Goal: Transaction & Acquisition: Purchase product/service

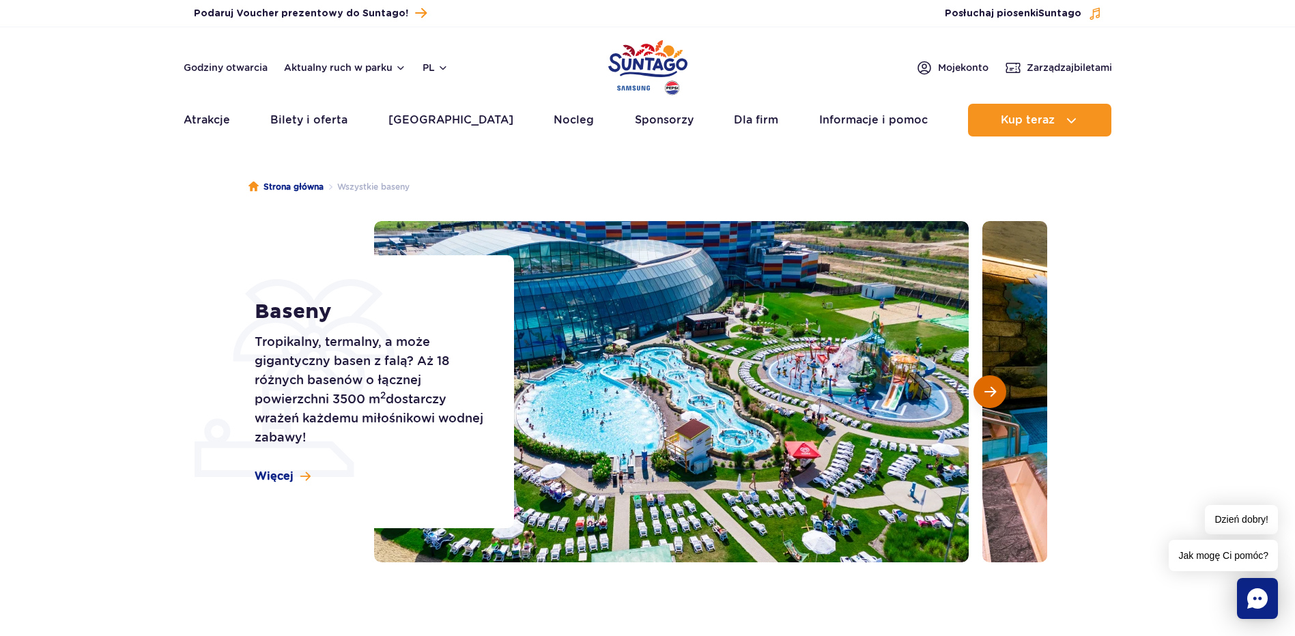
click at [994, 386] on span "Następny slajd" at bounding box center [990, 392] width 12 height 12
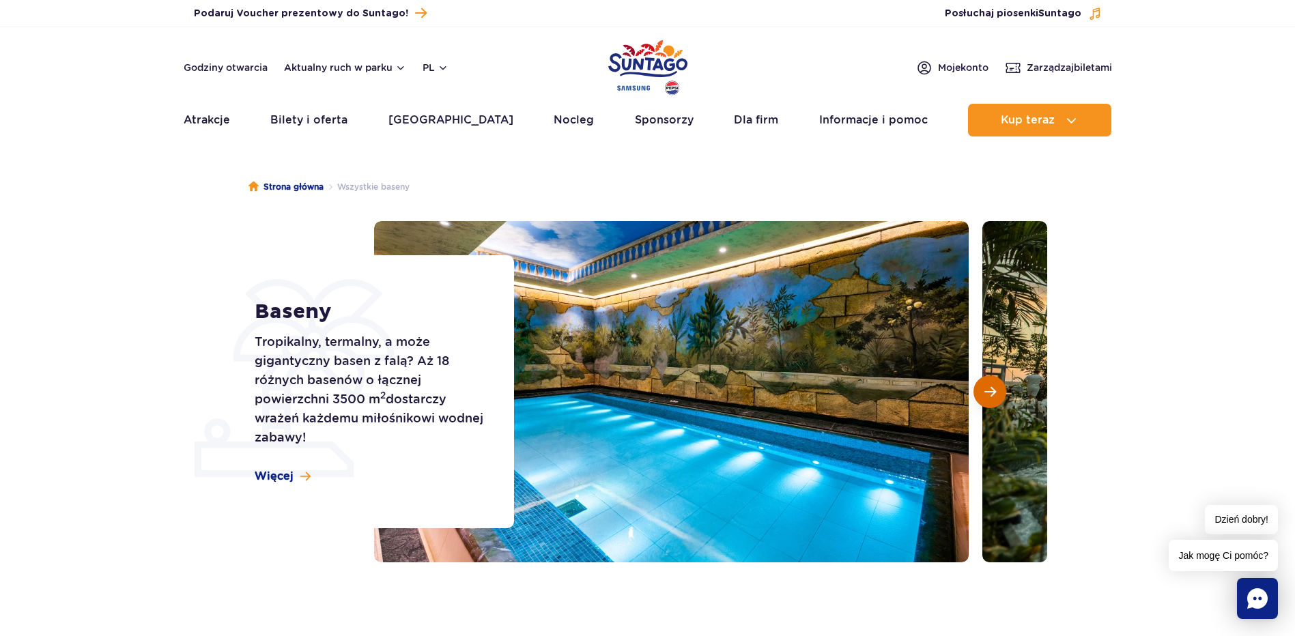
click at [994, 386] on span "Następny slajd" at bounding box center [990, 392] width 12 height 12
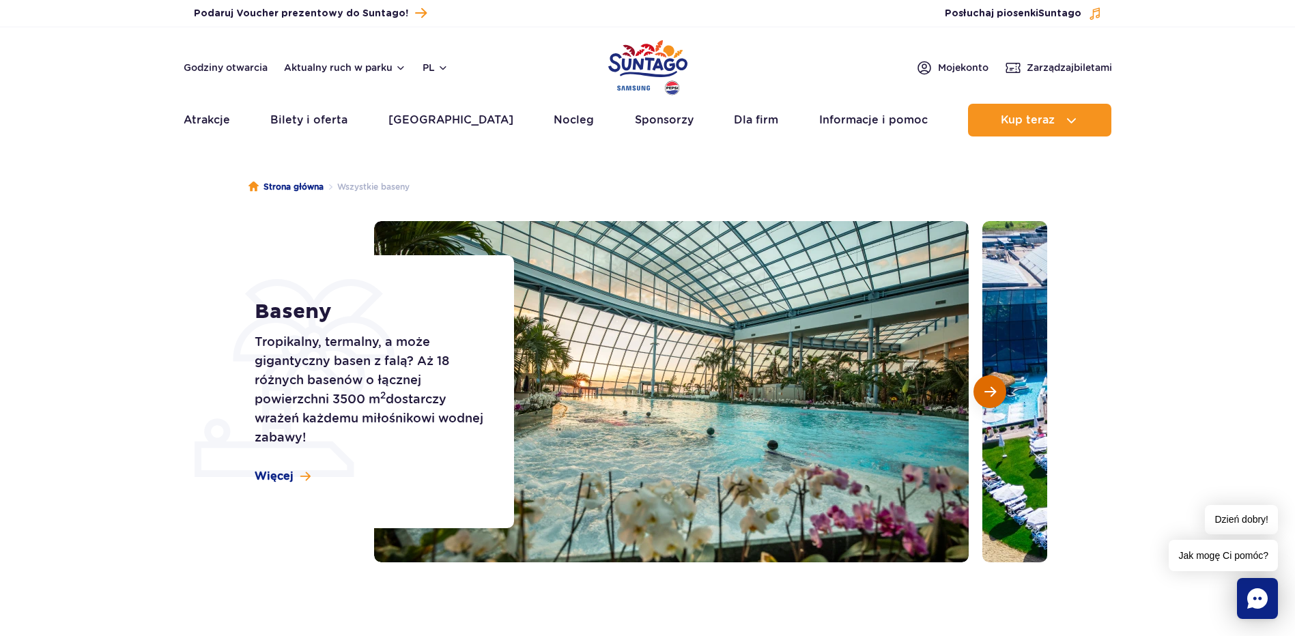
click at [994, 386] on span "Następny slajd" at bounding box center [990, 392] width 12 height 12
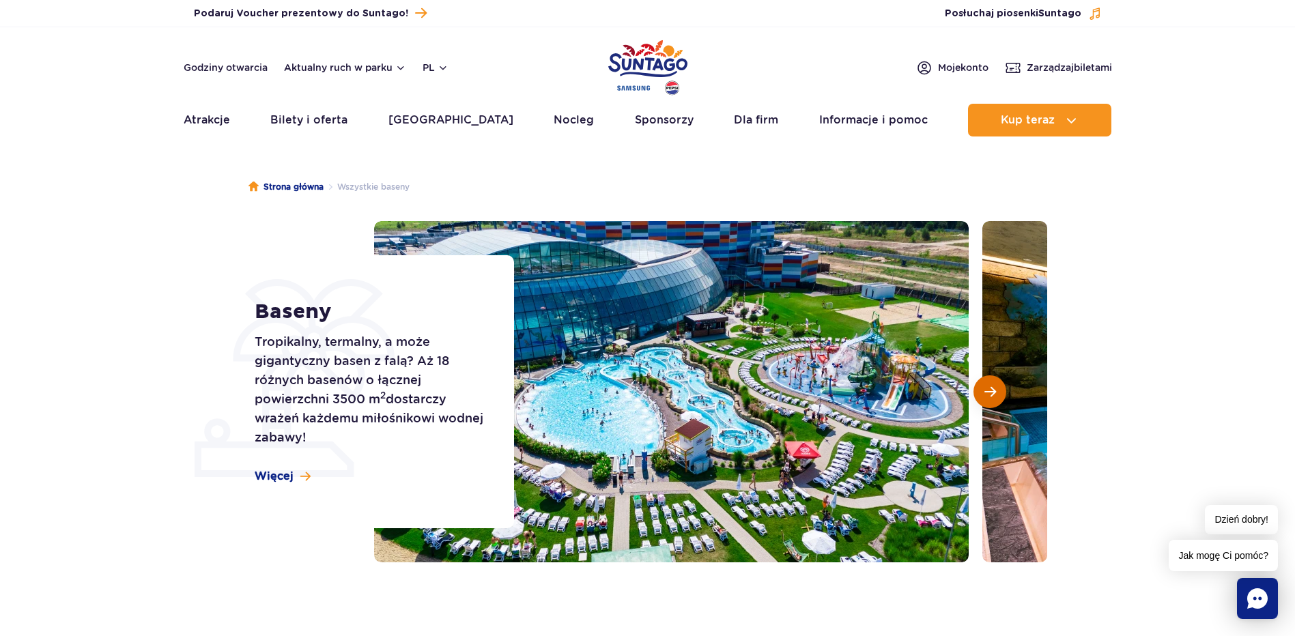
click at [994, 386] on span "Następny slajd" at bounding box center [990, 392] width 12 height 12
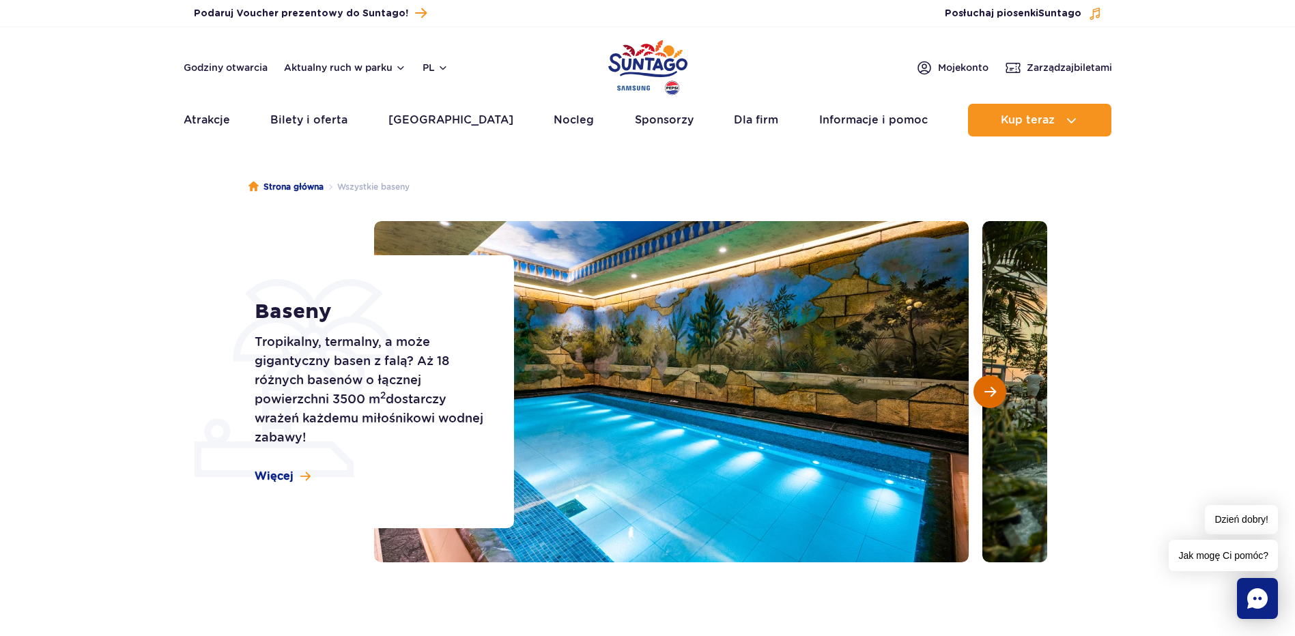
click at [994, 386] on span "Następny slajd" at bounding box center [990, 392] width 12 height 12
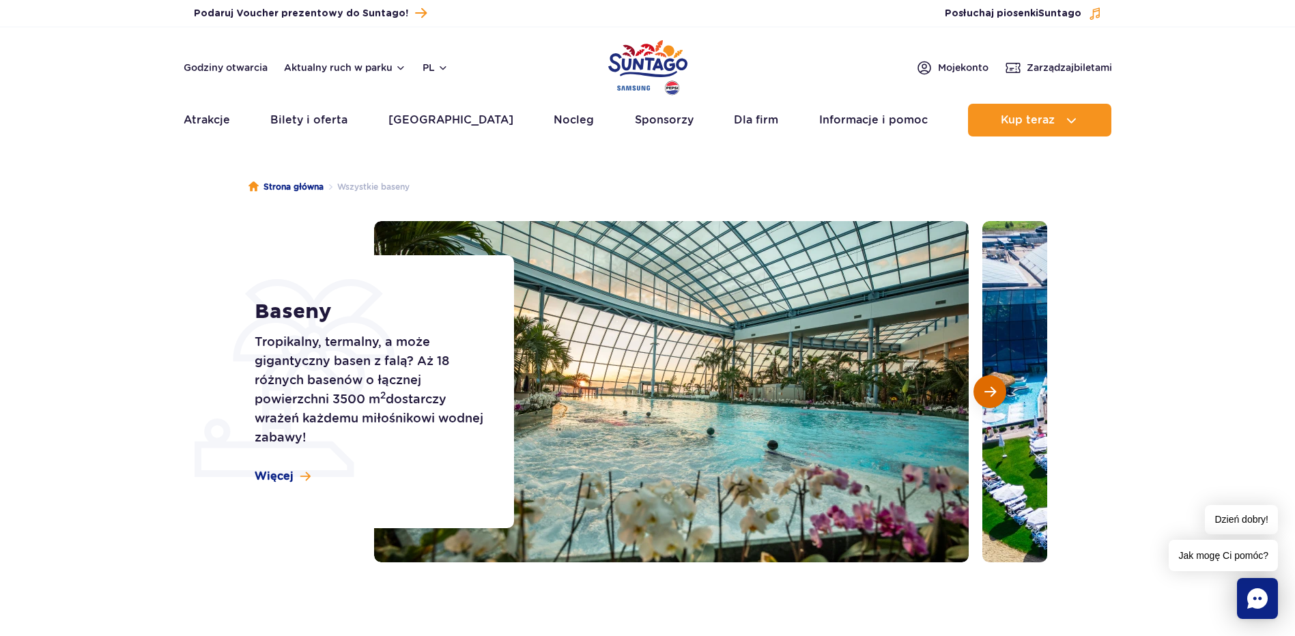
click at [994, 386] on span "Następny slajd" at bounding box center [990, 392] width 12 height 12
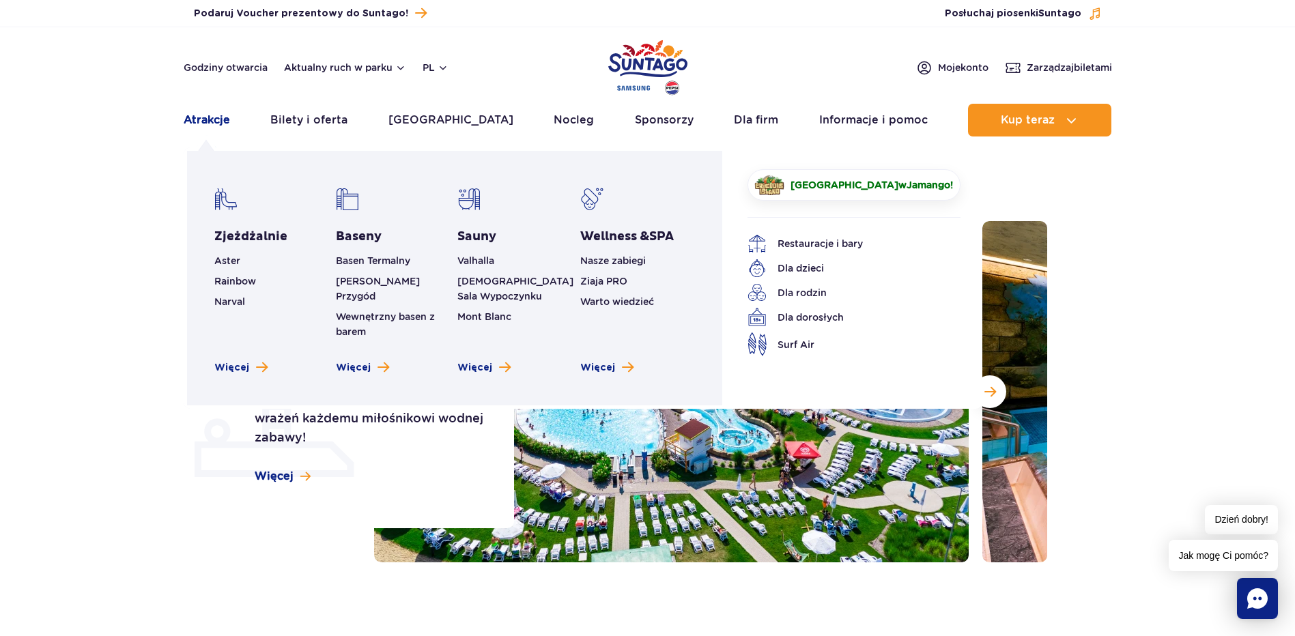
click at [211, 121] on link "Atrakcje" at bounding box center [207, 120] width 46 height 33
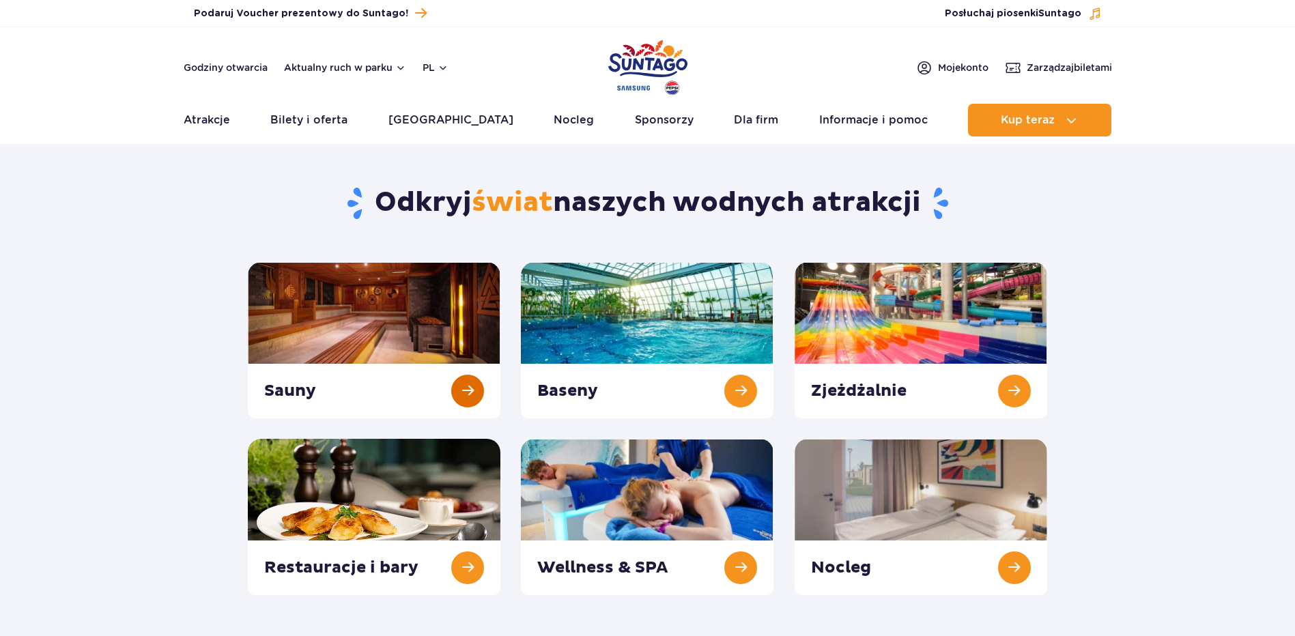
scroll to position [136, 0]
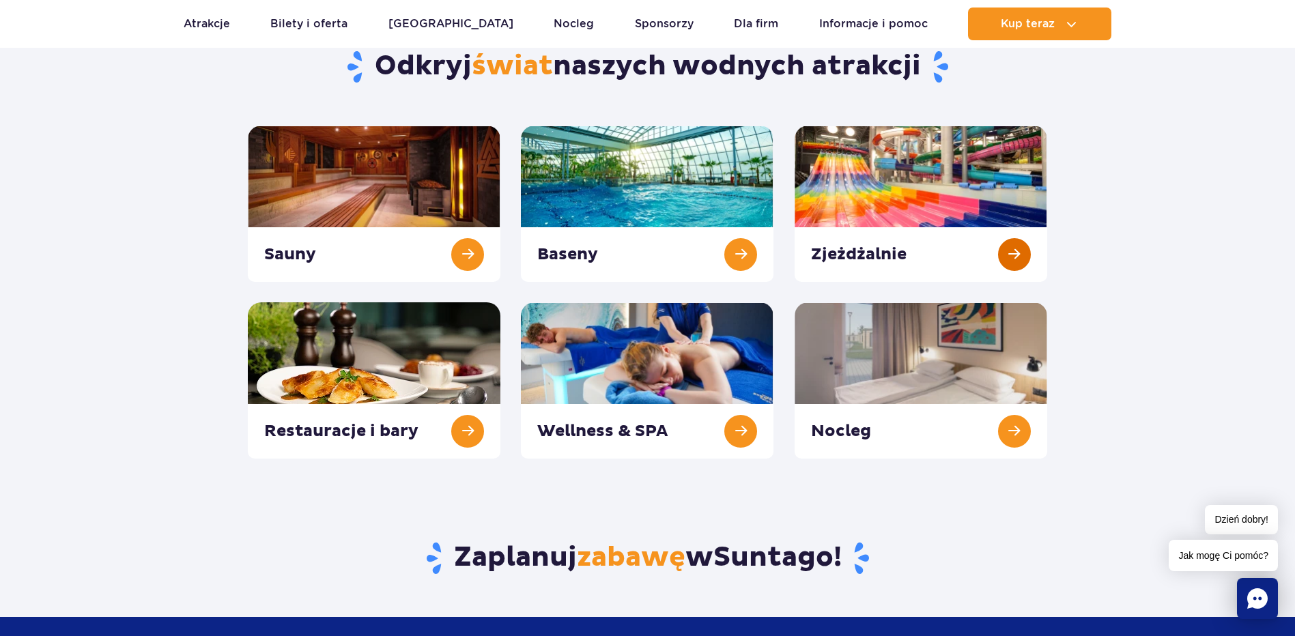
click at [970, 240] on link at bounding box center [920, 204] width 252 height 156
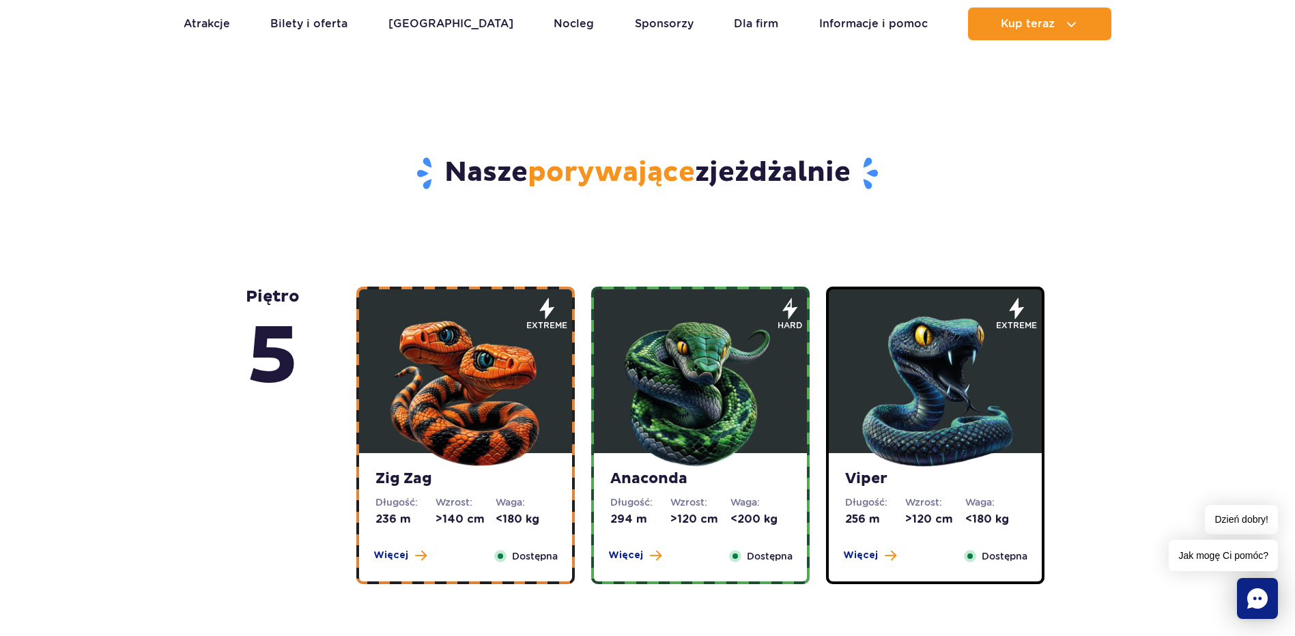
scroll to position [682, 0]
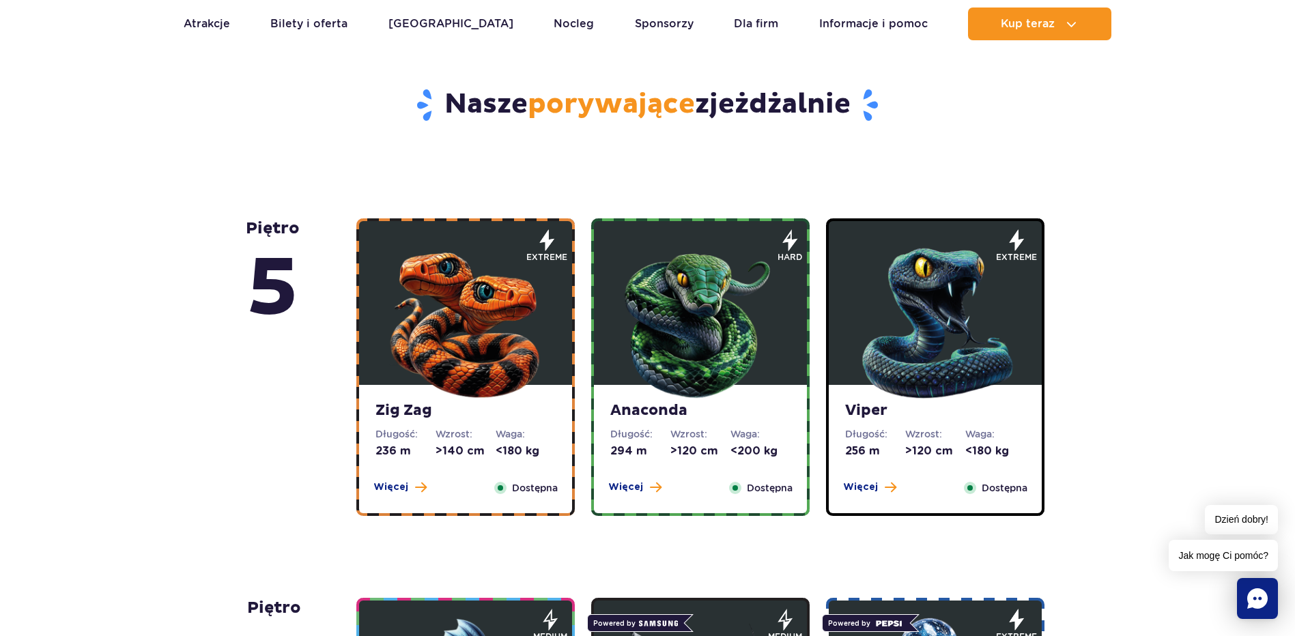
click at [639, 481] on span "Więcej" at bounding box center [625, 487] width 35 height 14
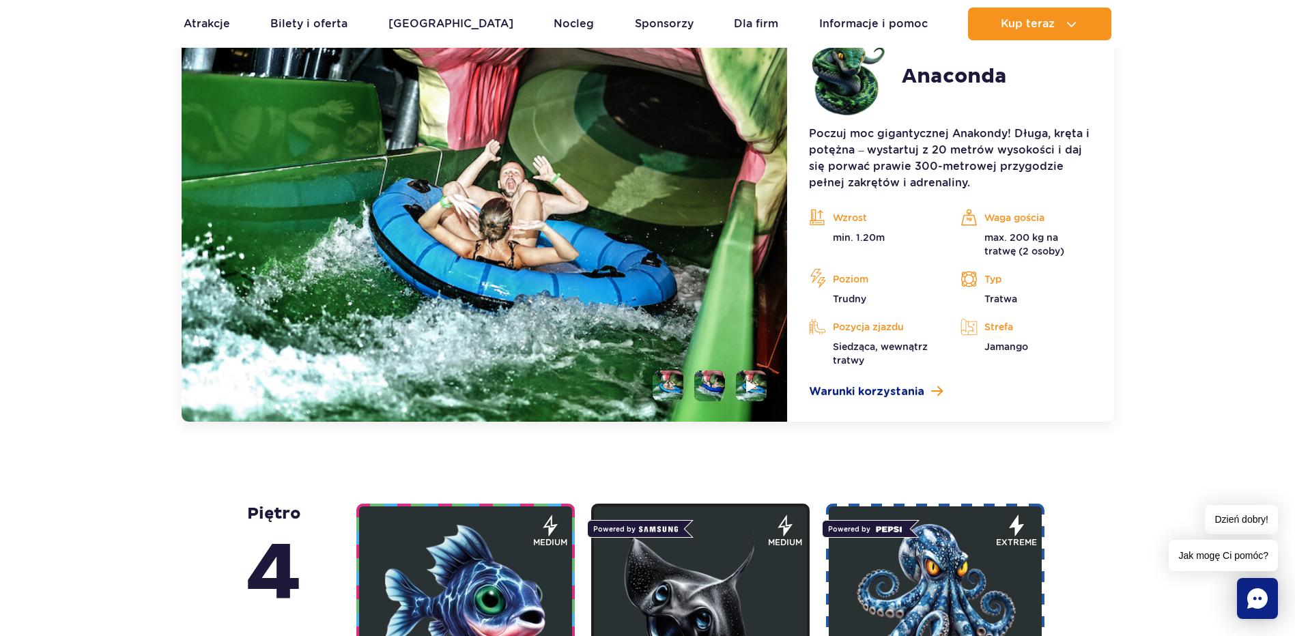
scroll to position [1011, 0]
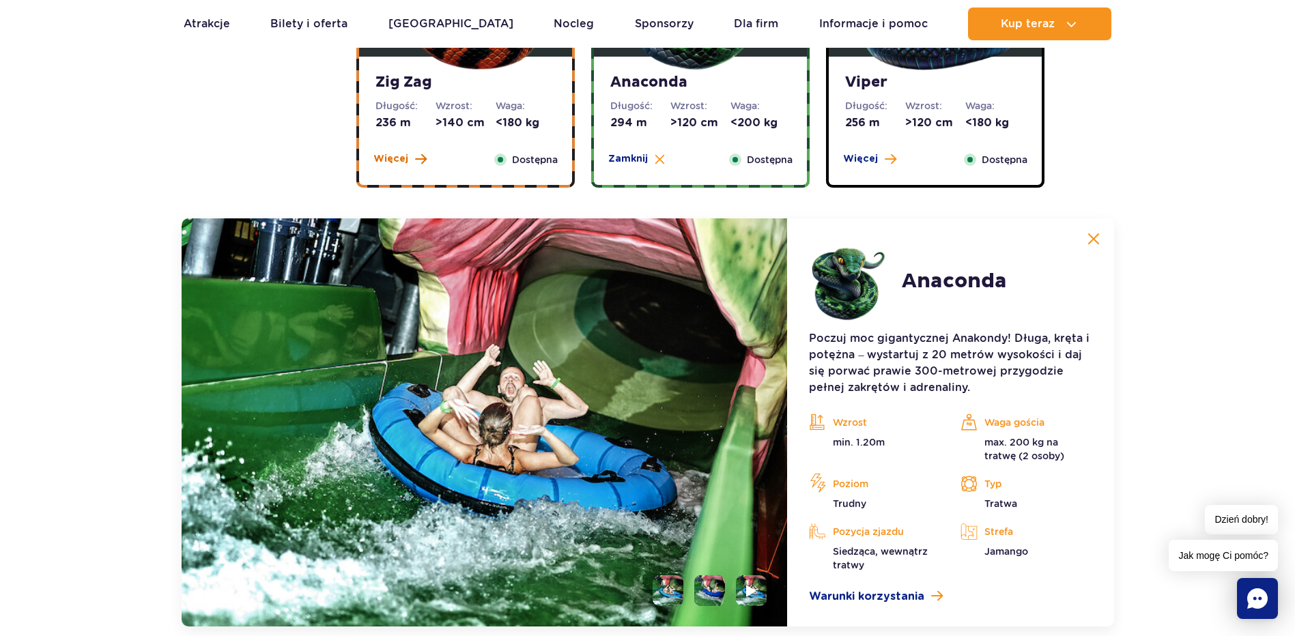
click at [386, 163] on span "Więcej" at bounding box center [390, 159] width 35 height 14
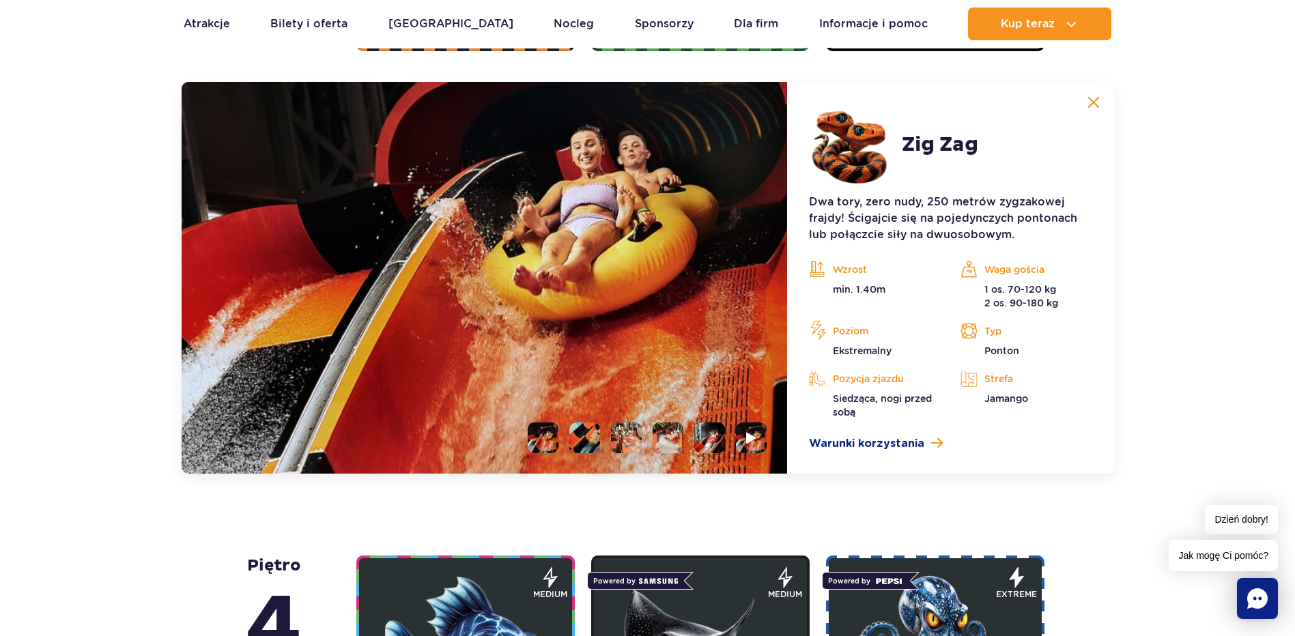
click at [579, 430] on li at bounding box center [584, 437] width 31 height 31
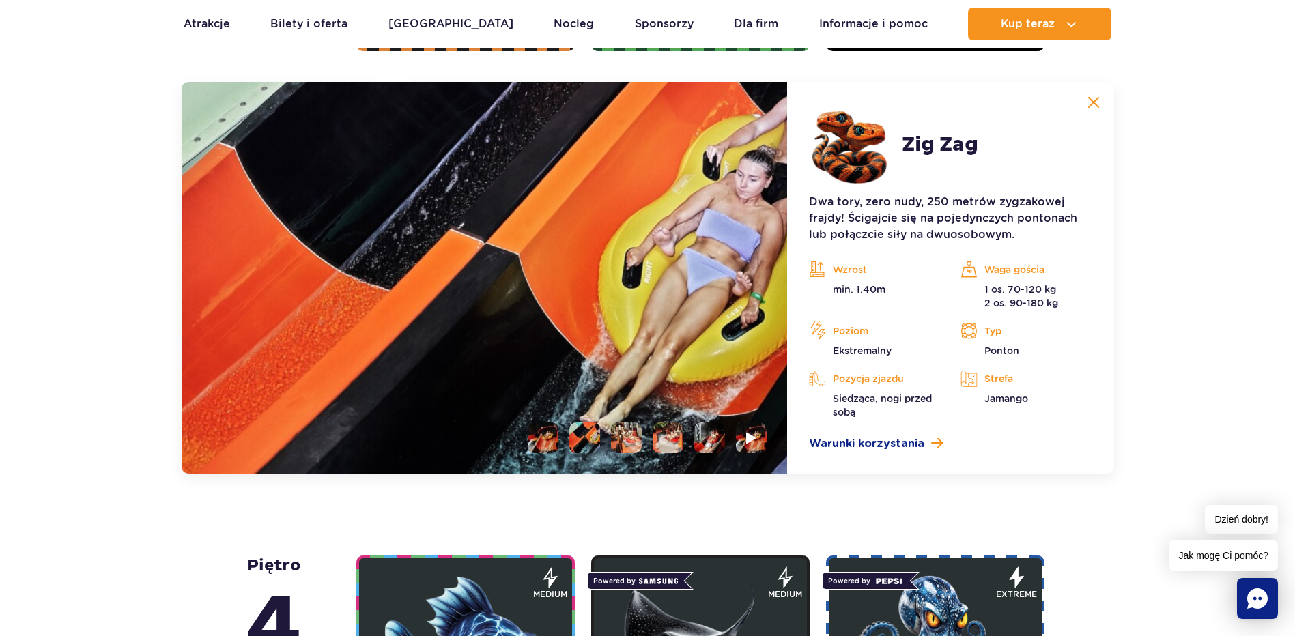
click at [625, 437] on li at bounding box center [626, 437] width 31 height 31
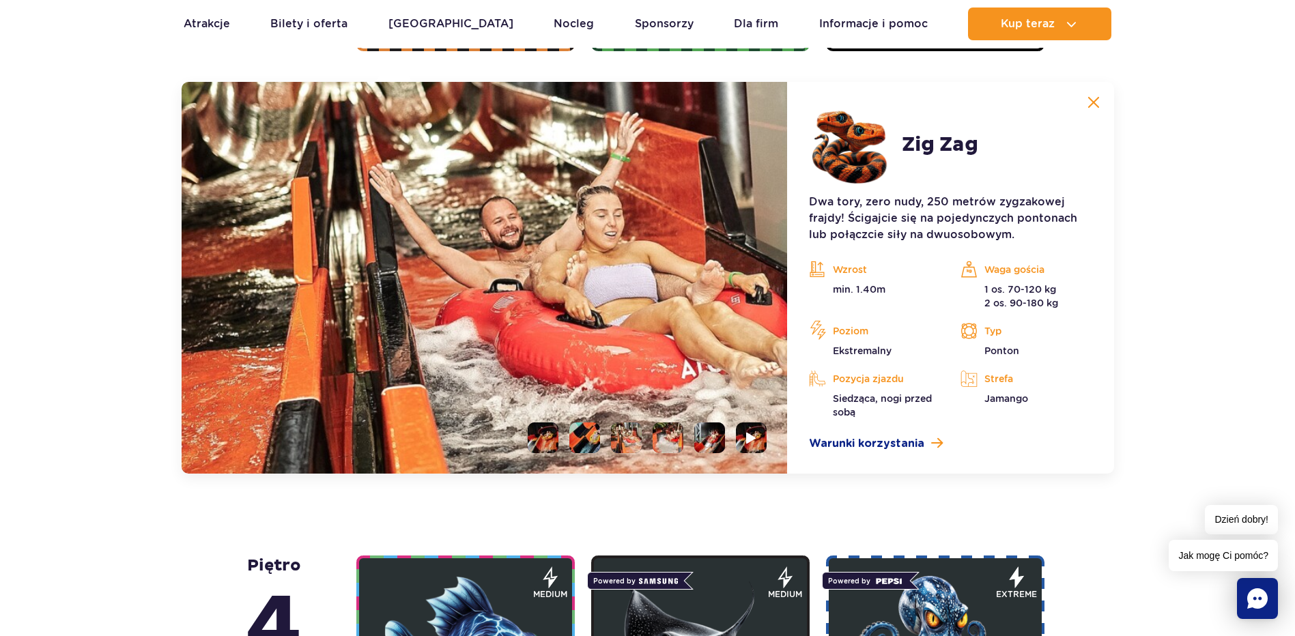
click at [656, 443] on li at bounding box center [667, 437] width 31 height 31
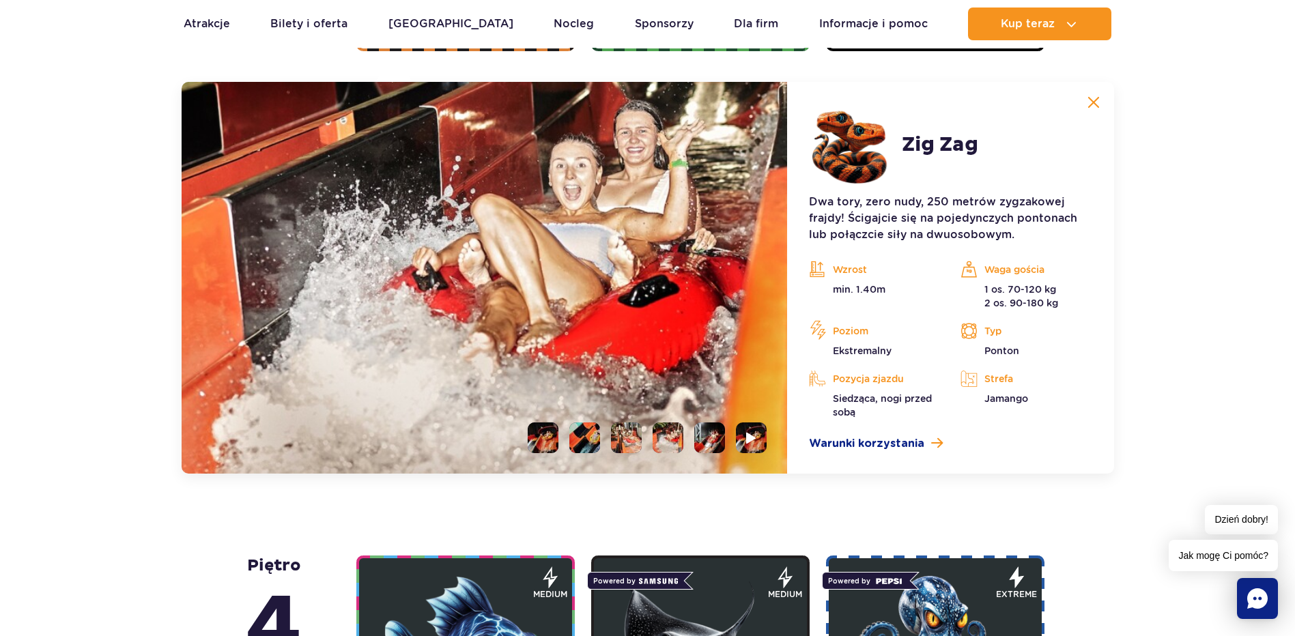
click at [704, 445] on li at bounding box center [709, 437] width 31 height 31
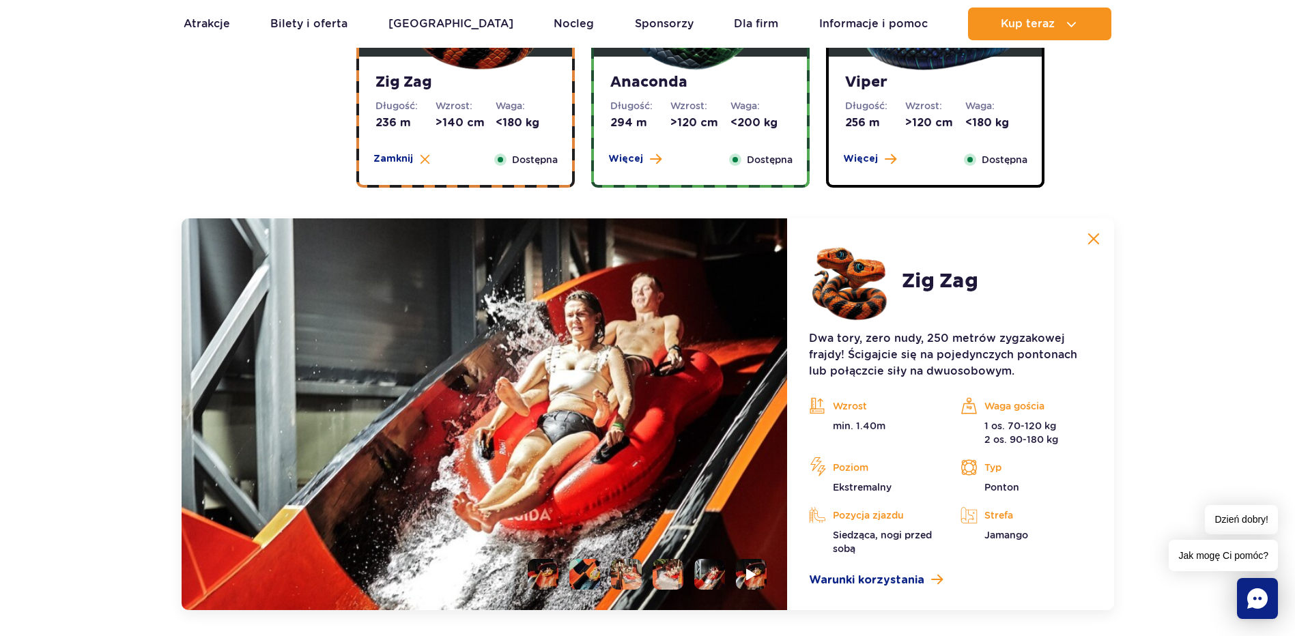
click at [877, 132] on div "Viper Długość: 256 m Wzrost: >120 cm Waga: <180 kg Więcej Zamknij Dostępna" at bounding box center [934, 121] width 213 height 128
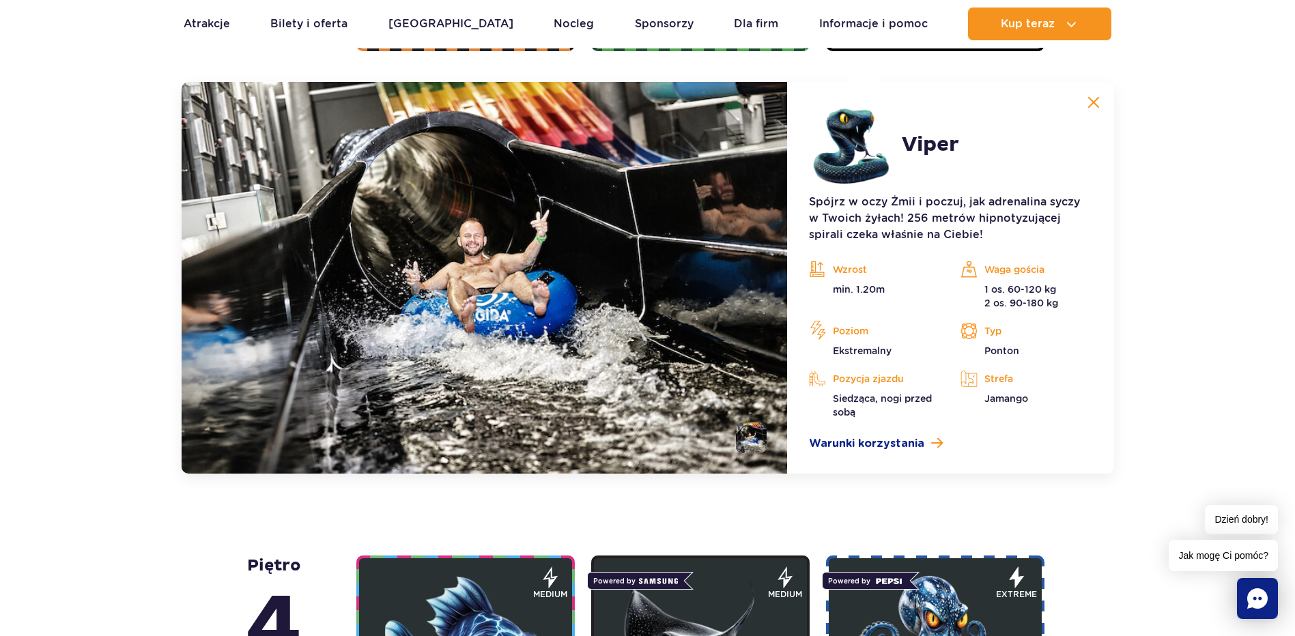
scroll to position [1011, 0]
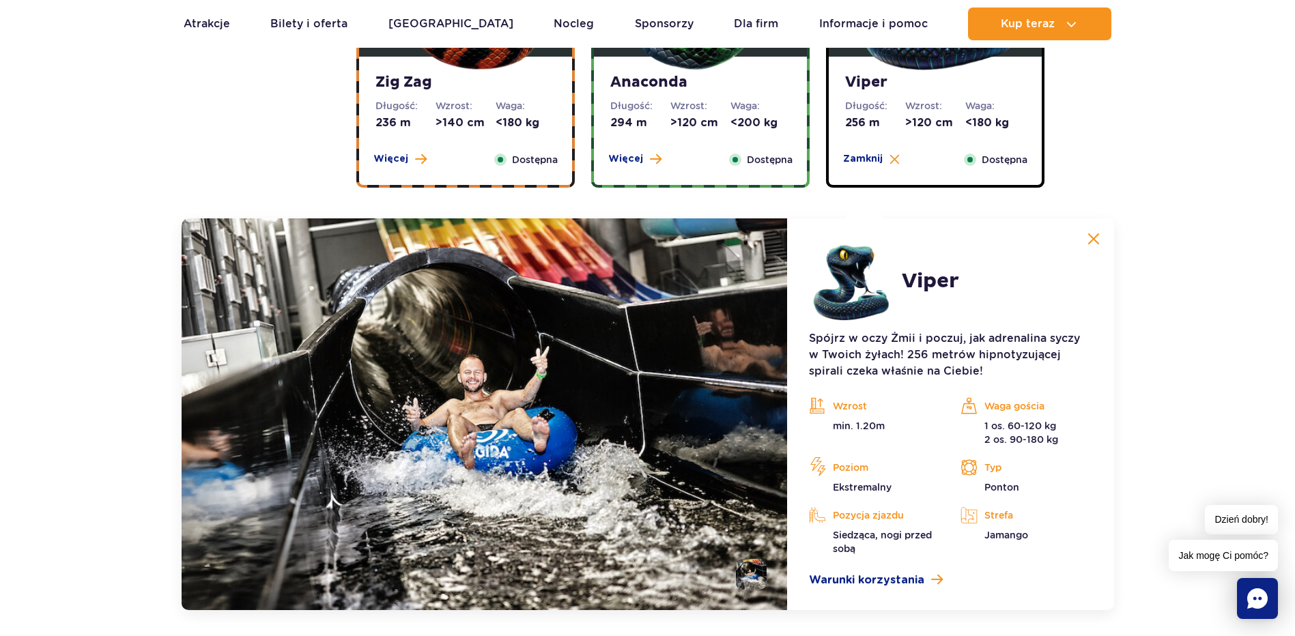
click at [1103, 246] on button at bounding box center [1093, 238] width 27 height 27
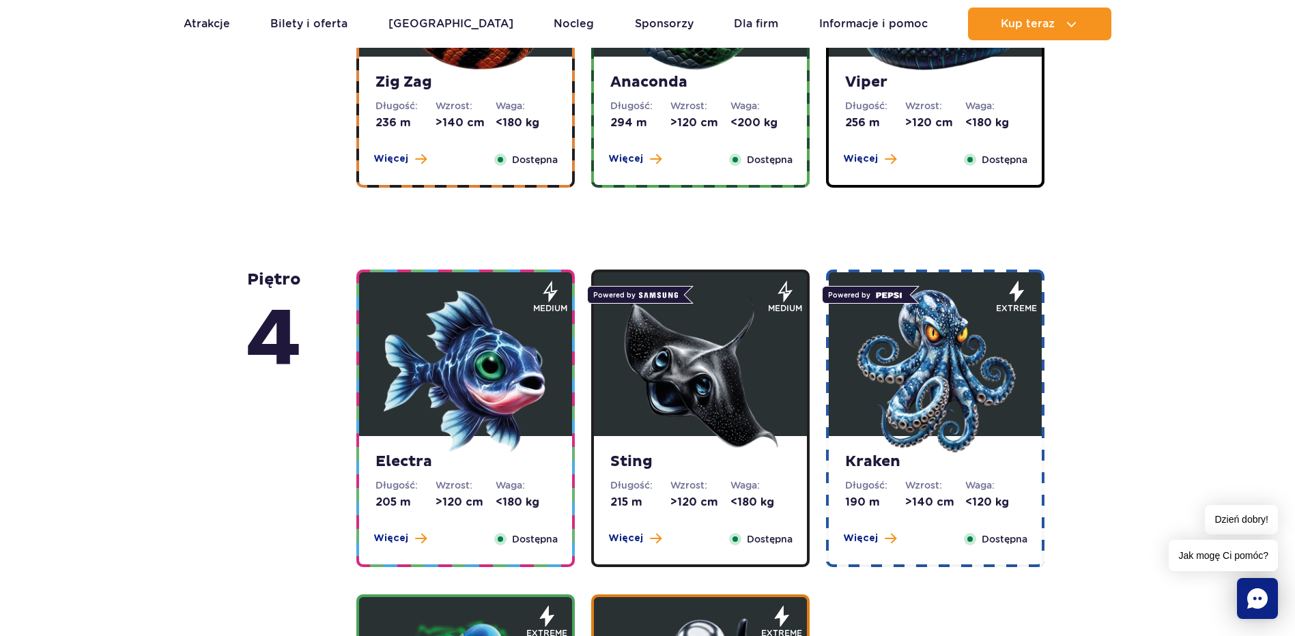
click at [539, 422] on img at bounding box center [466, 371] width 164 height 164
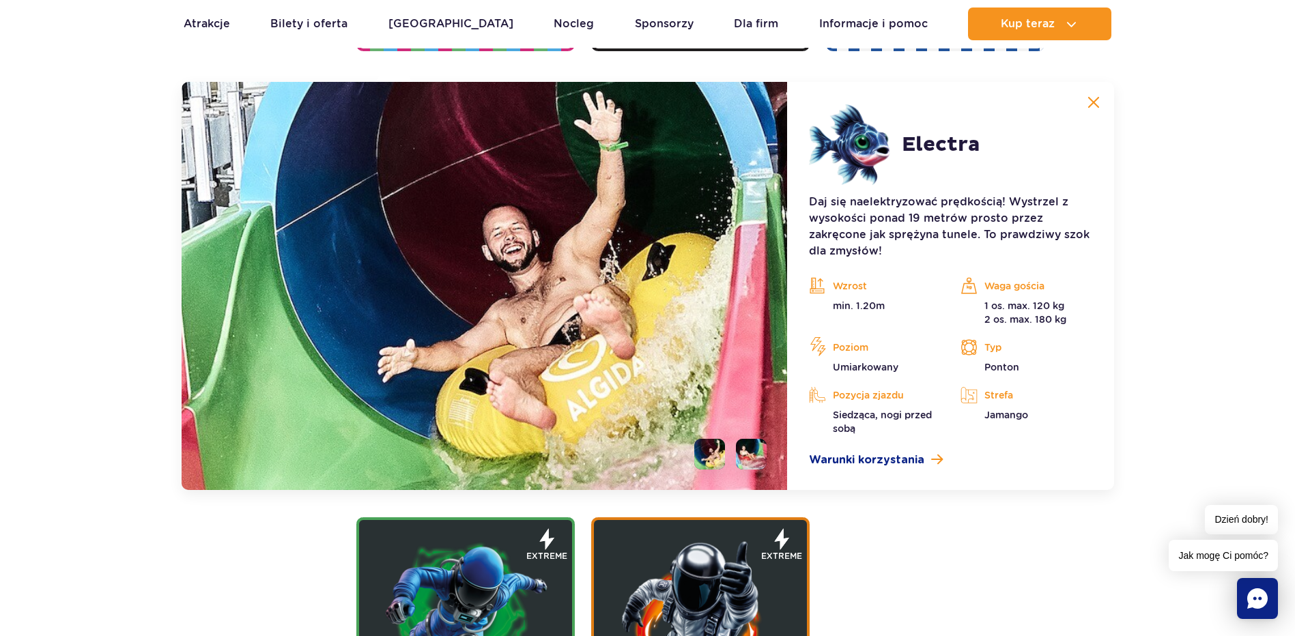
scroll to position [1663, 0]
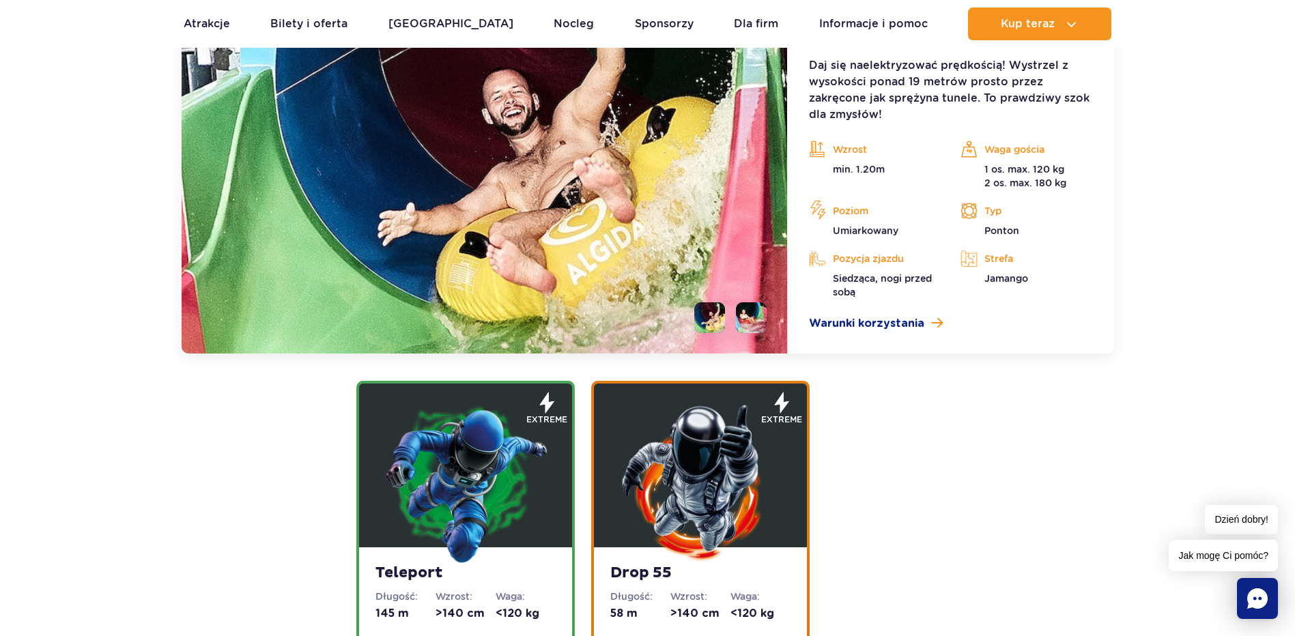
click at [502, 488] on img at bounding box center [466, 483] width 164 height 164
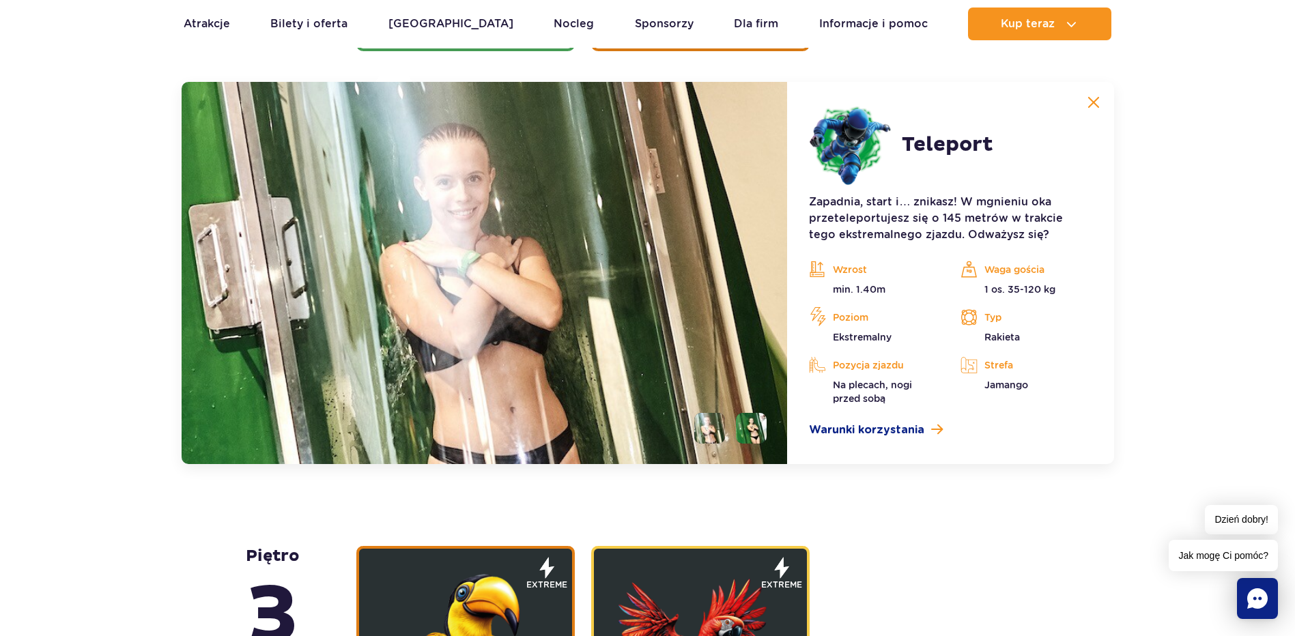
scroll to position [1783, 0]
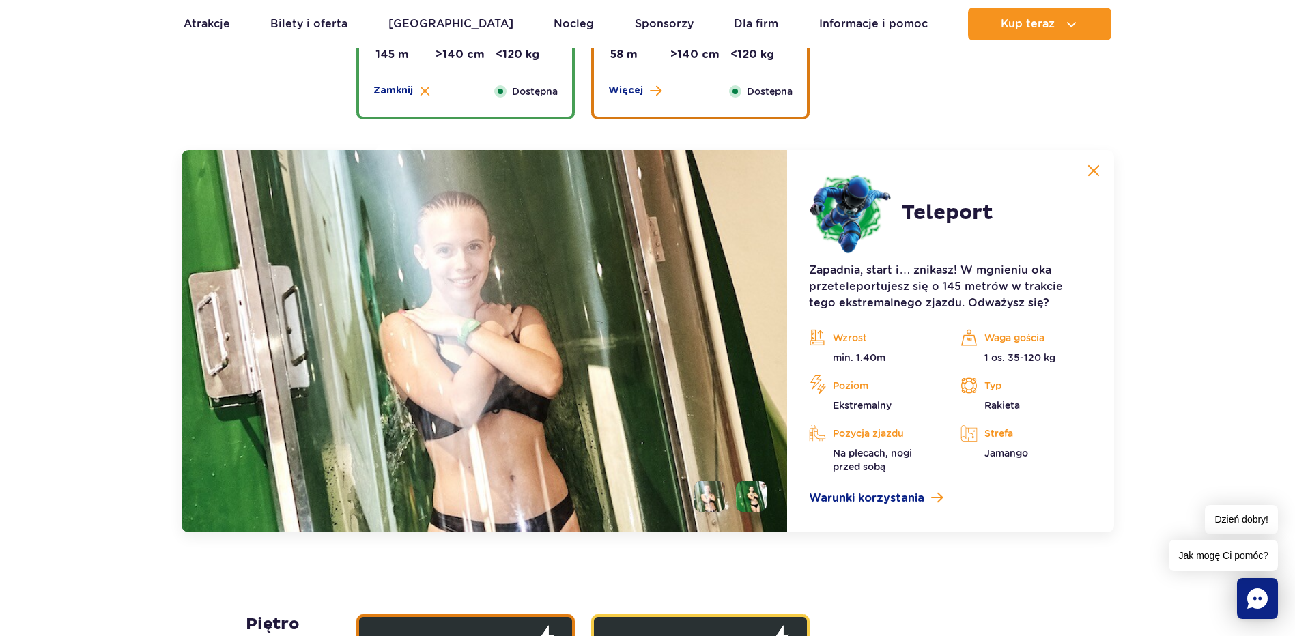
click at [755, 493] on li at bounding box center [751, 496] width 31 height 31
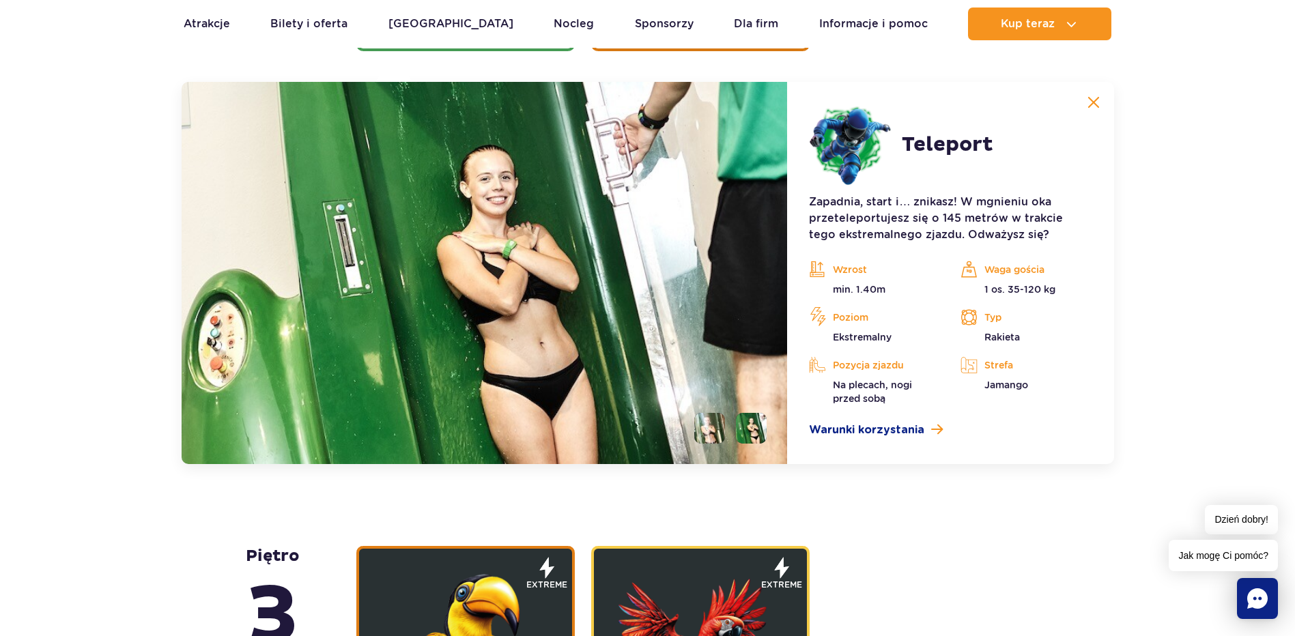
click at [695, 570] on img at bounding box center [700, 648] width 164 height 164
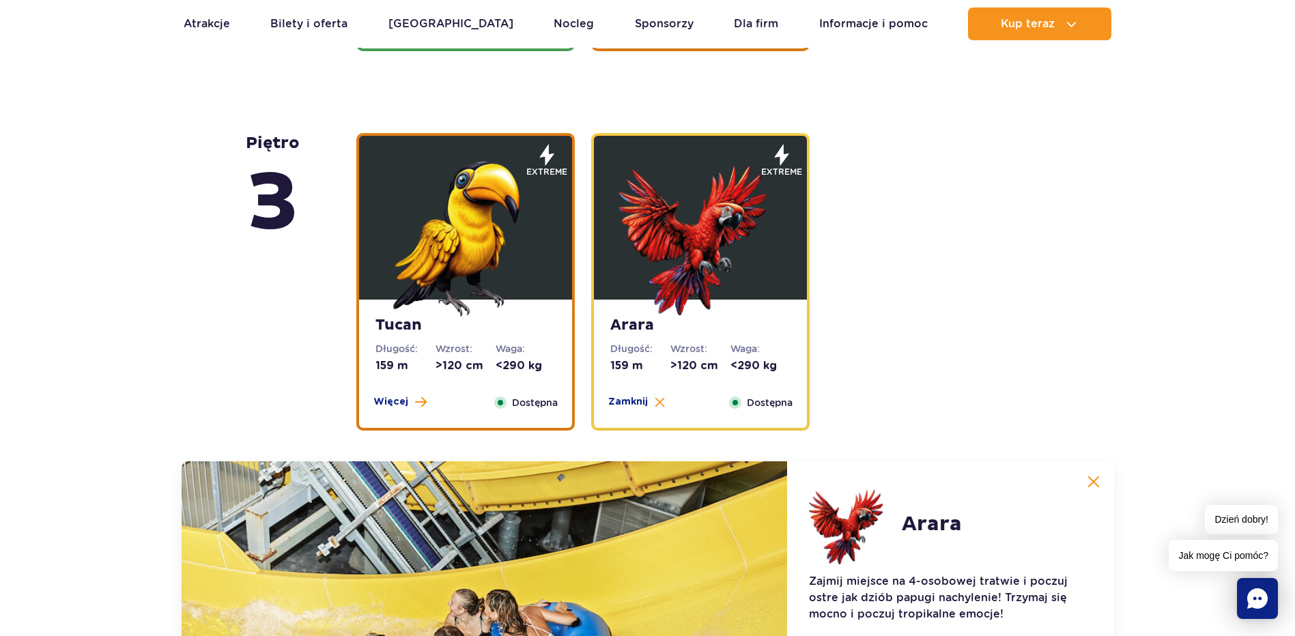
scroll to position [2231, 0]
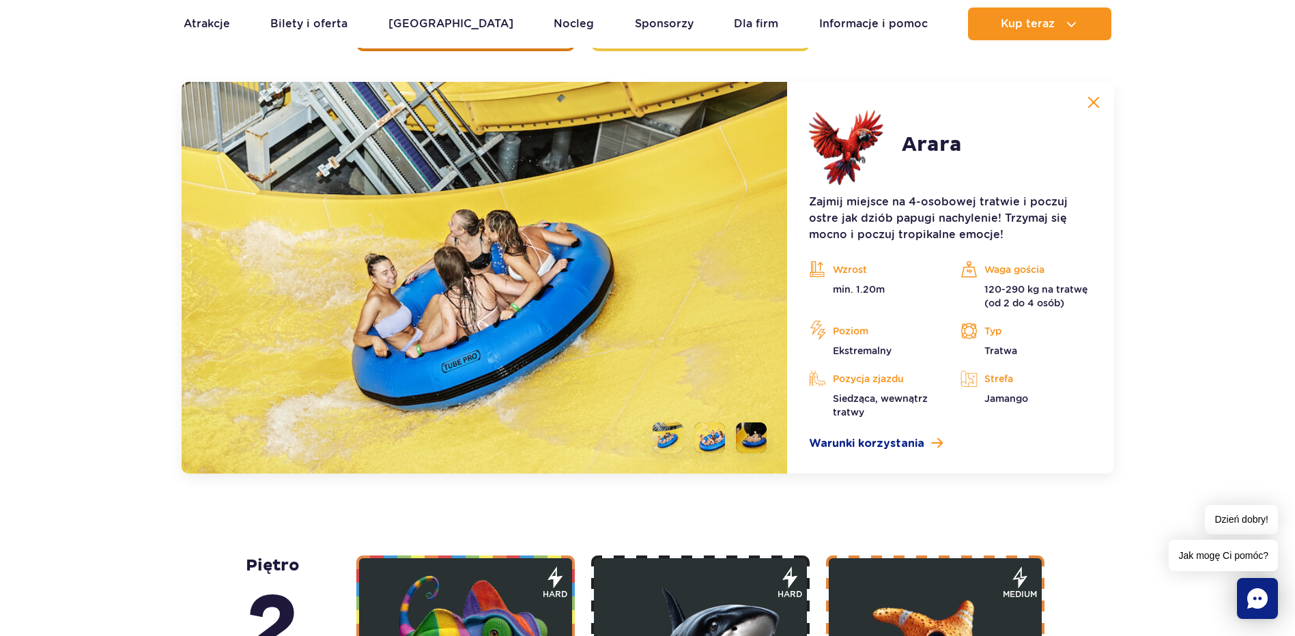
click at [711, 450] on li at bounding box center [709, 437] width 31 height 31
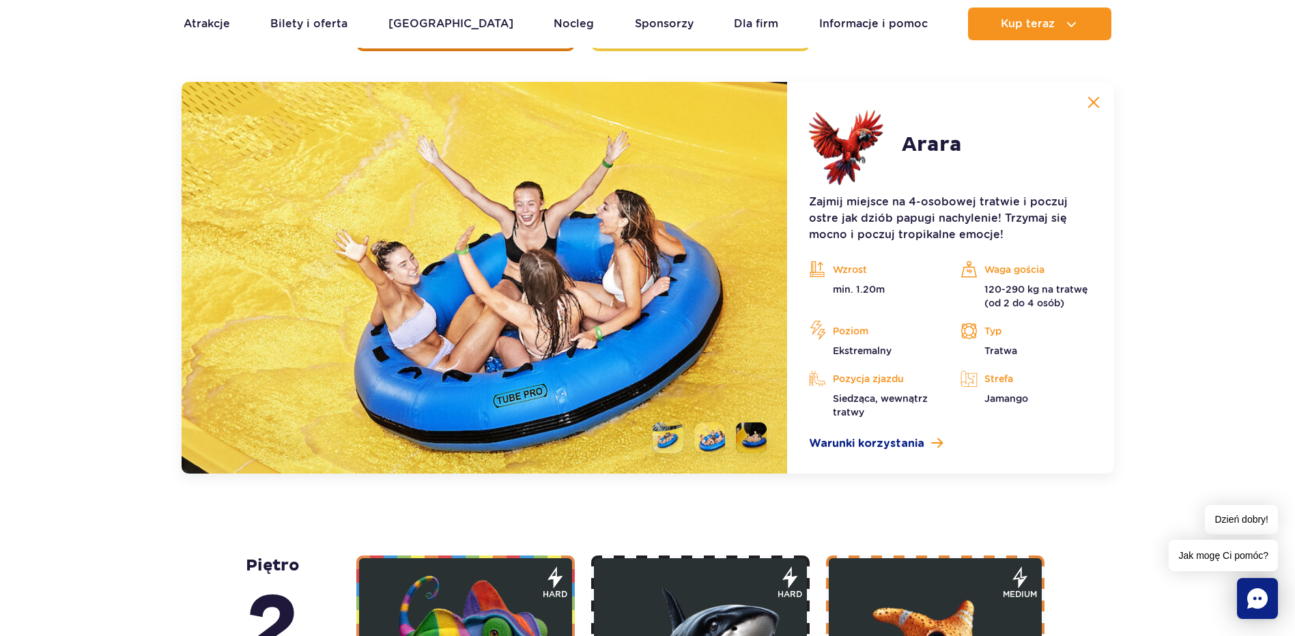
click at [671, 444] on li at bounding box center [667, 437] width 31 height 31
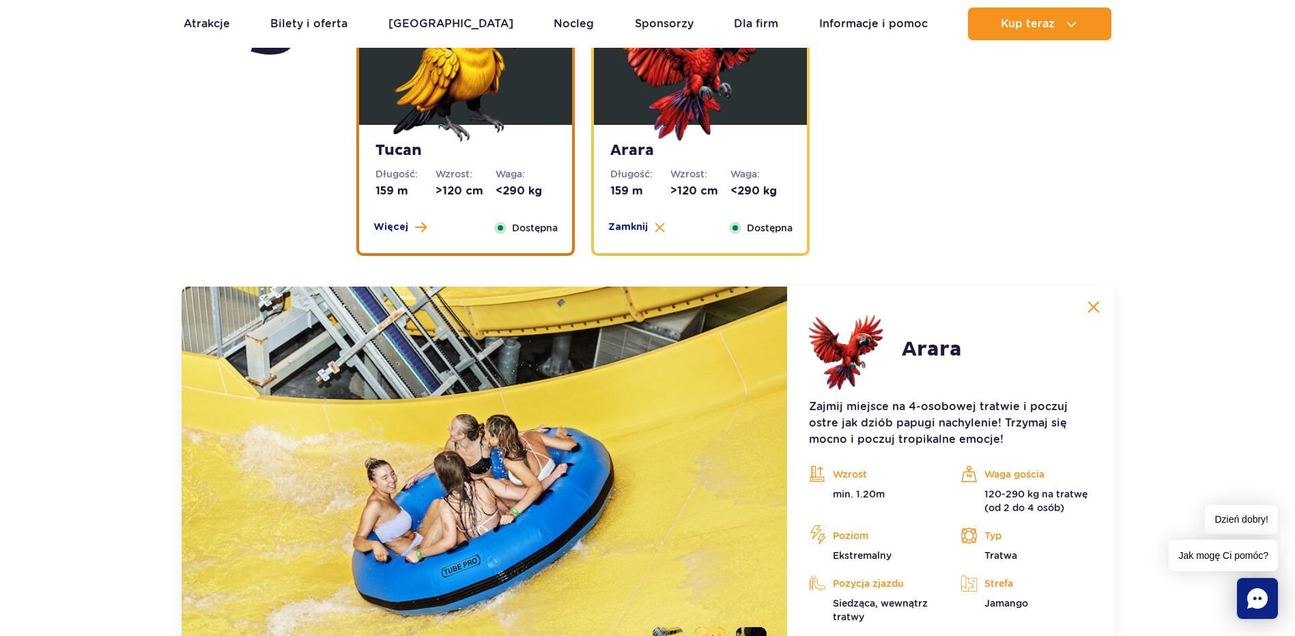
scroll to position [1958, 0]
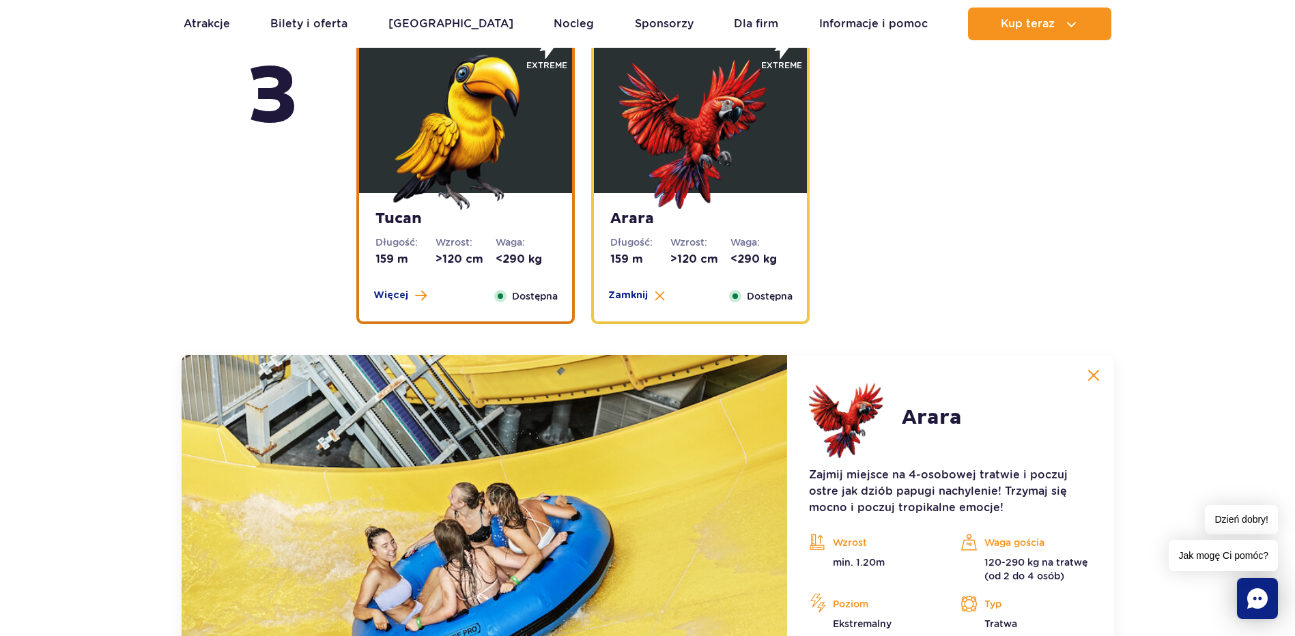
click at [490, 225] on strong "Tucan" at bounding box center [465, 218] width 180 height 19
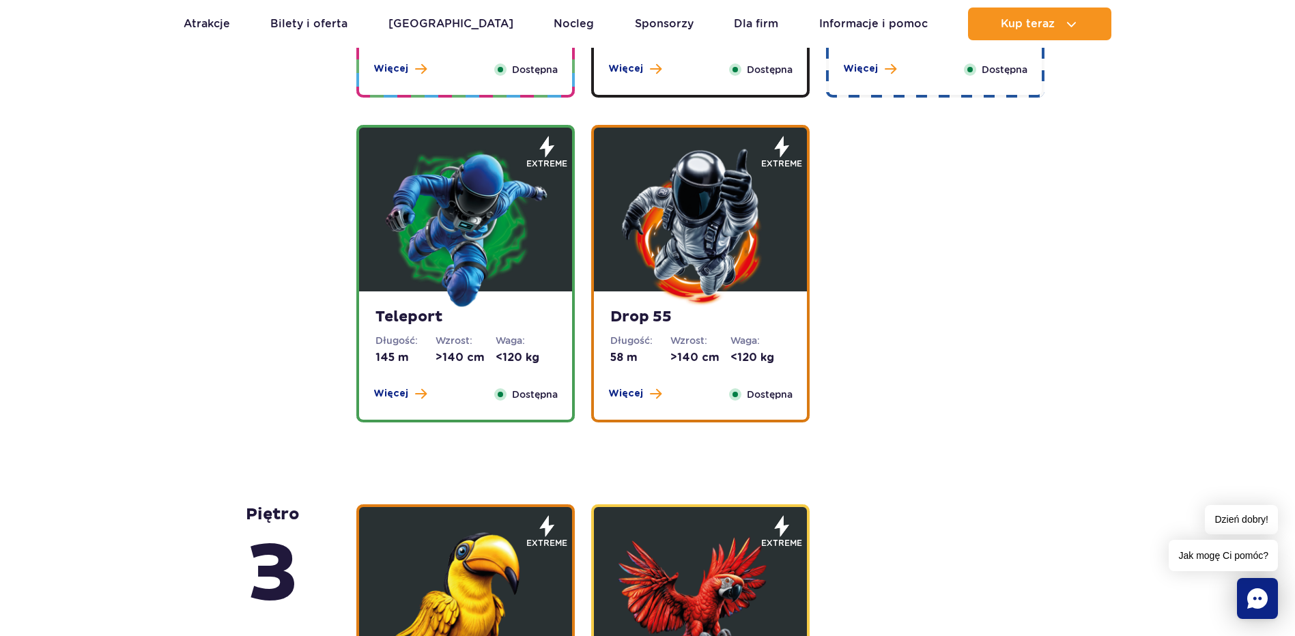
click at [474, 265] on img at bounding box center [466, 227] width 164 height 164
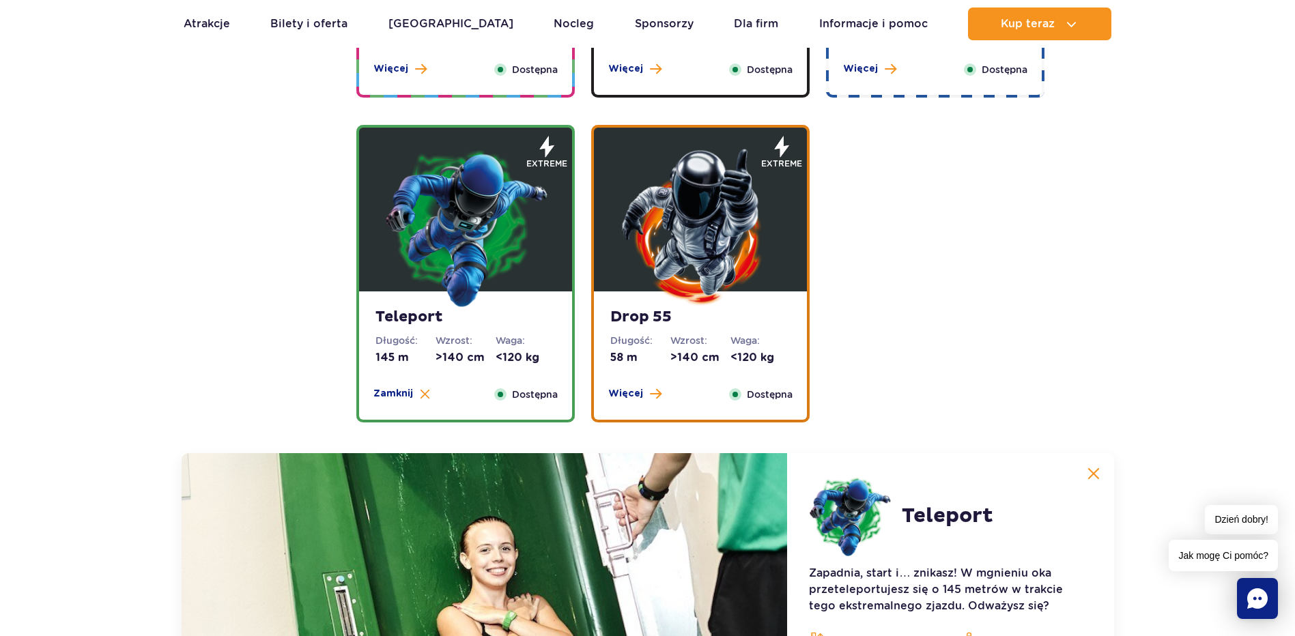
scroll to position [1851, 0]
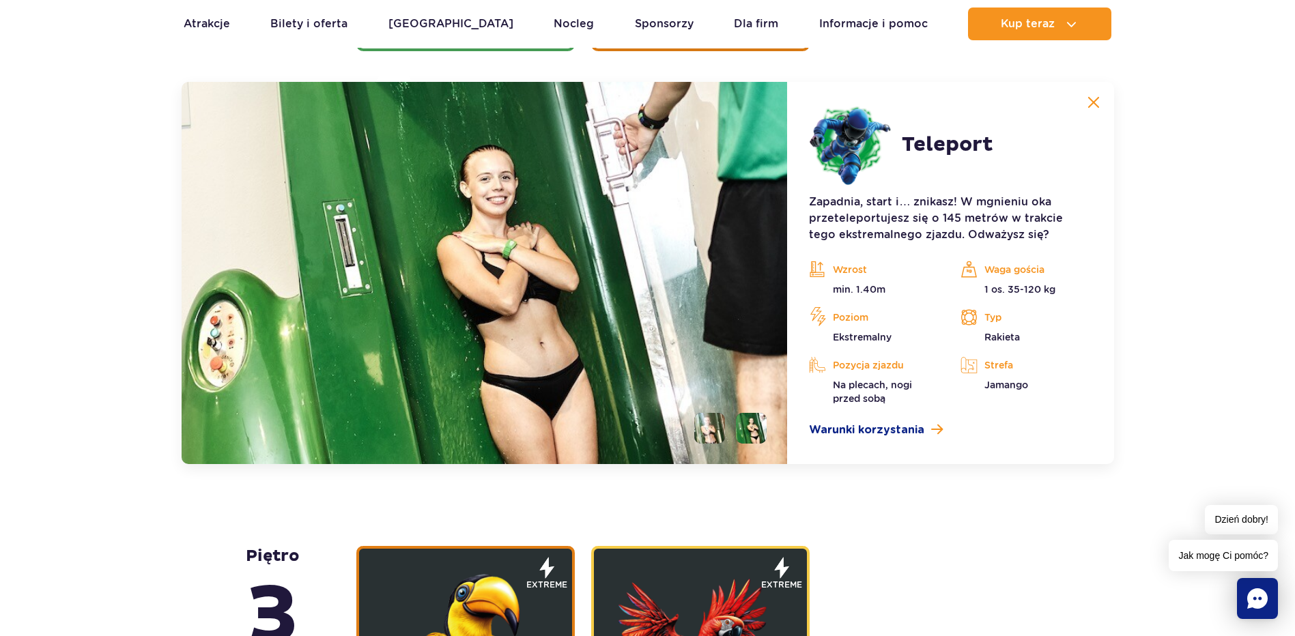
click at [708, 429] on li at bounding box center [709, 428] width 31 height 31
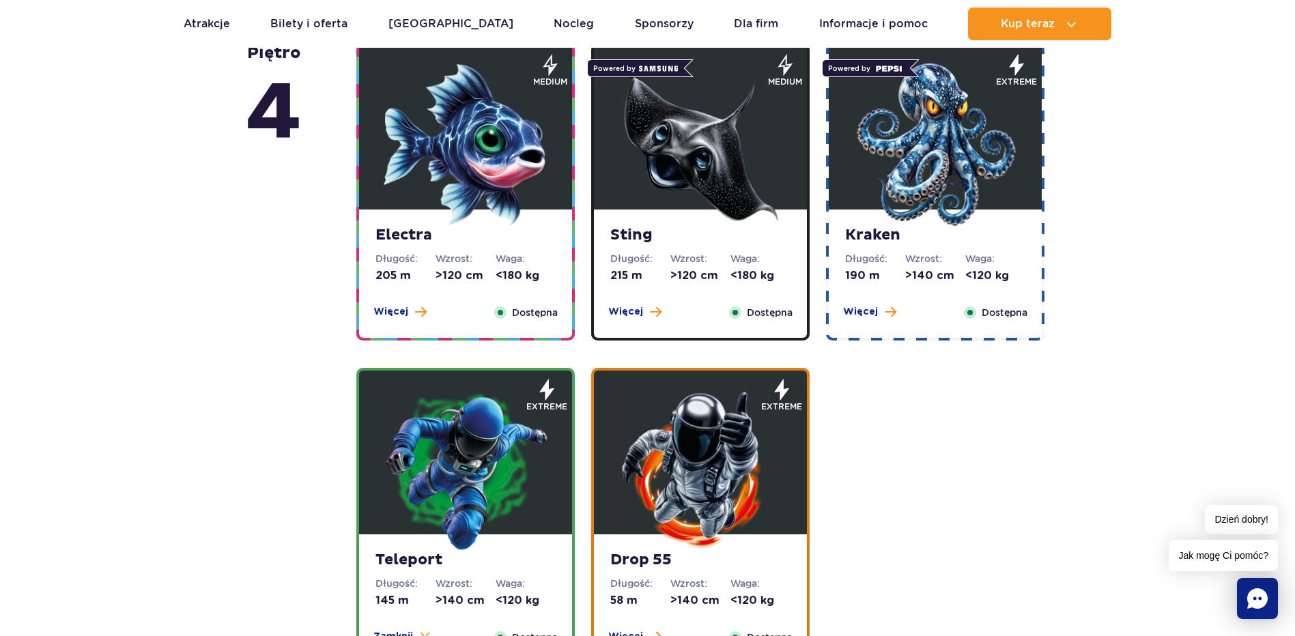
scroll to position [1169, 0]
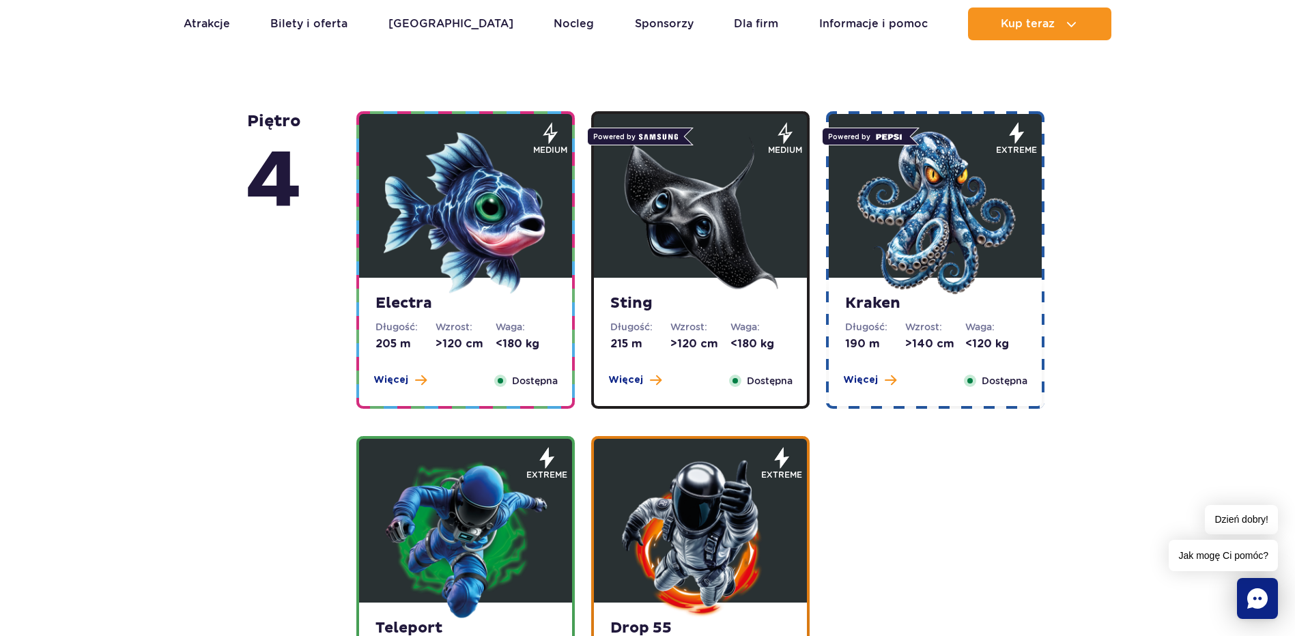
click at [863, 308] on strong "Kraken" at bounding box center [935, 303] width 180 height 19
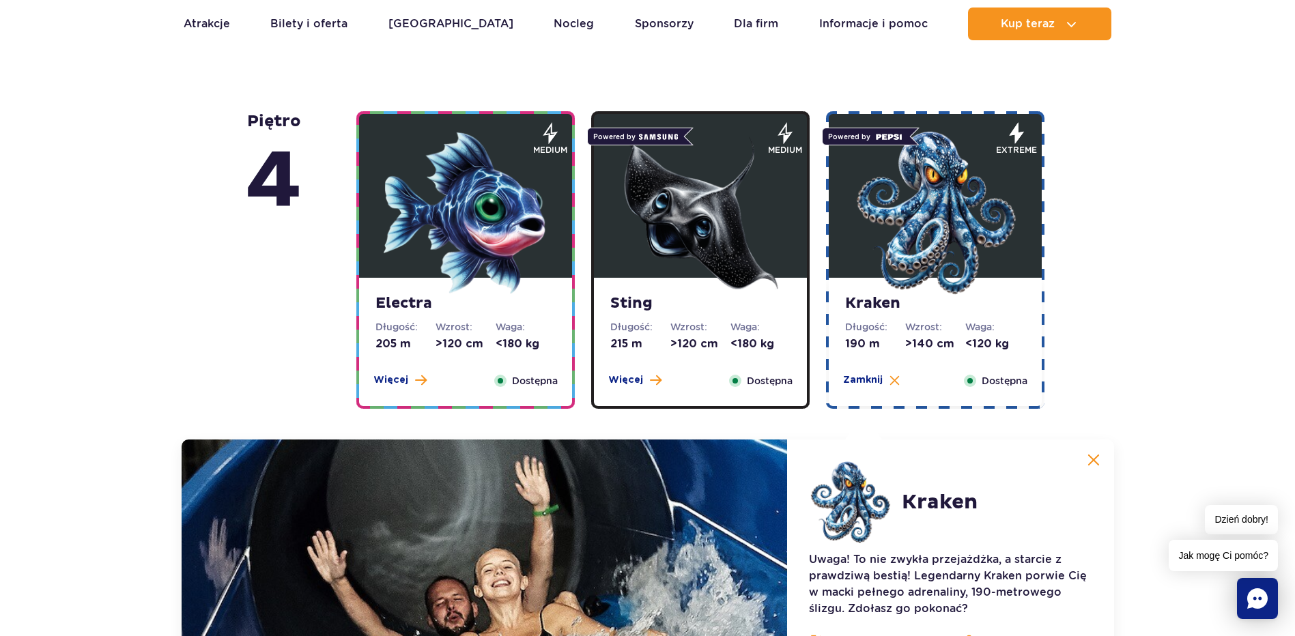
scroll to position [1527, 0]
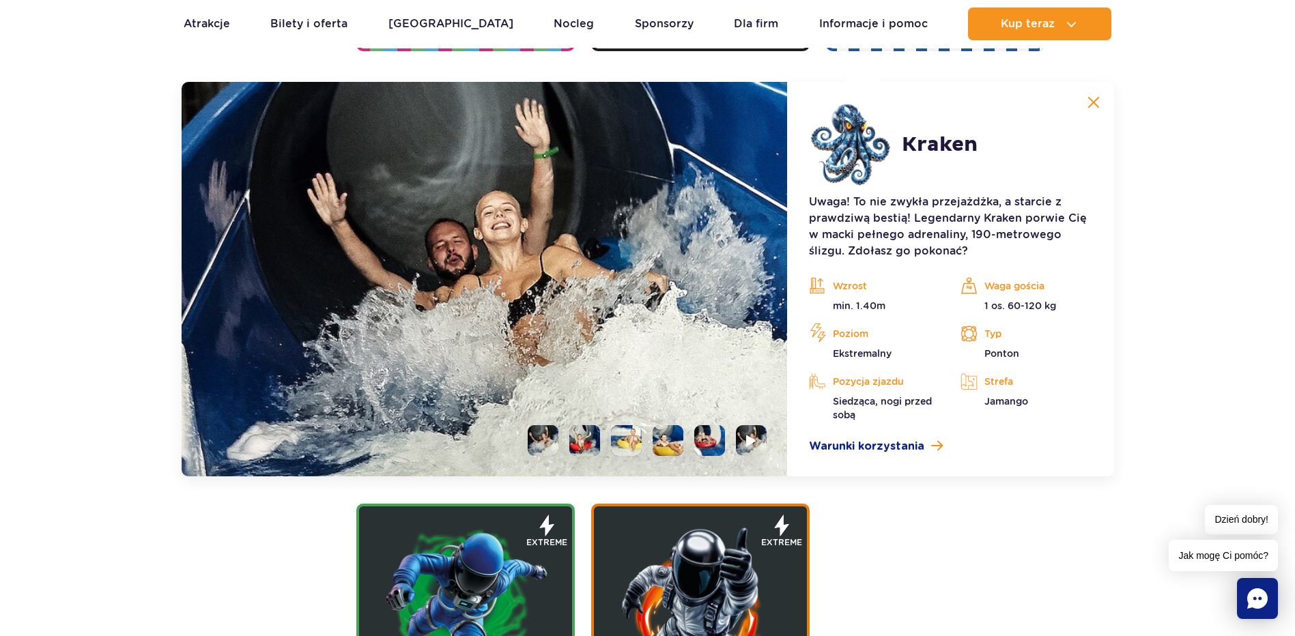
click at [585, 435] on li at bounding box center [584, 440] width 31 height 31
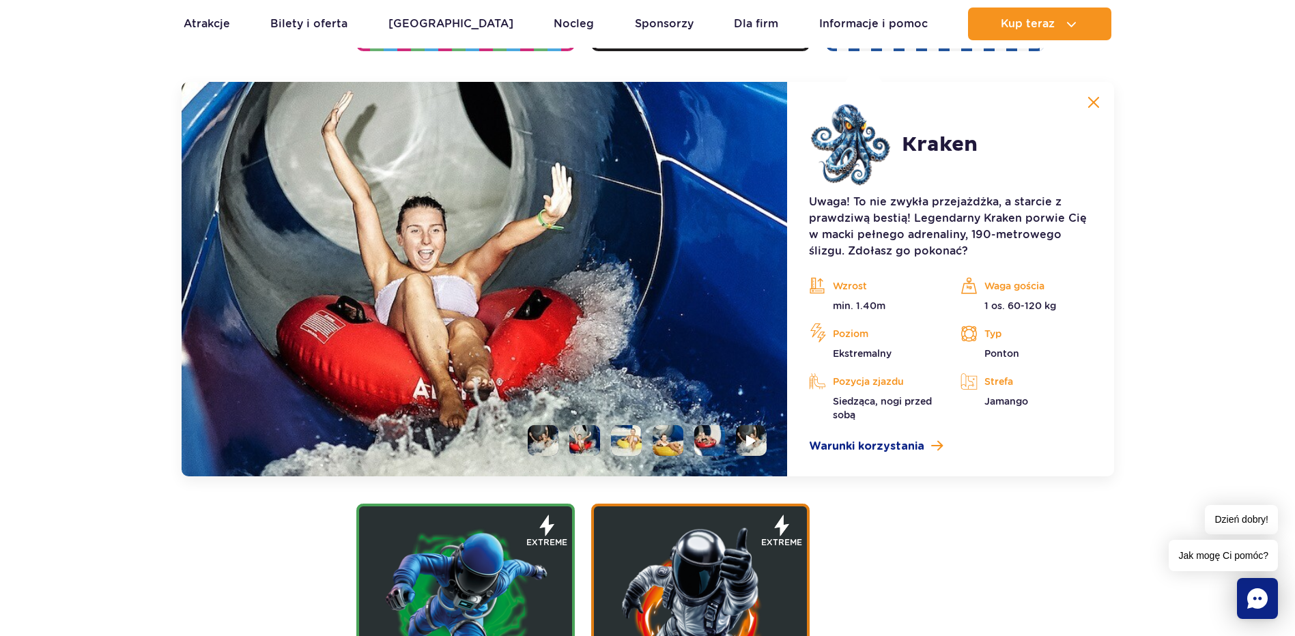
click at [627, 441] on li at bounding box center [626, 440] width 31 height 31
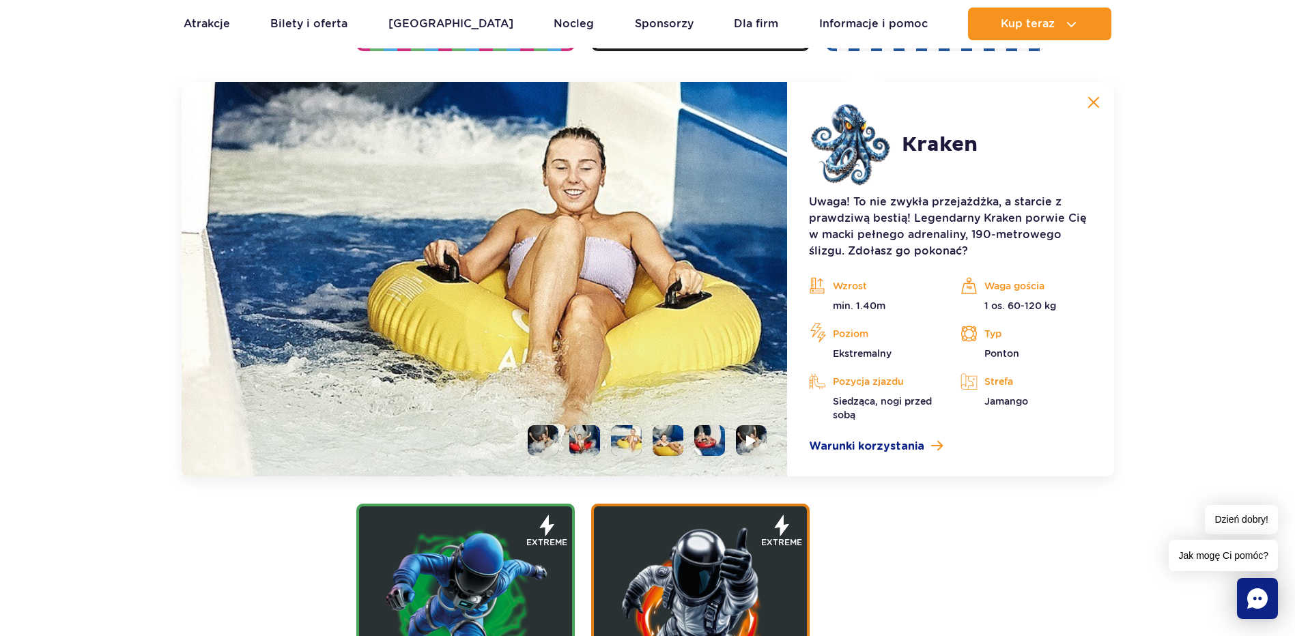
click at [666, 444] on li at bounding box center [667, 440] width 31 height 31
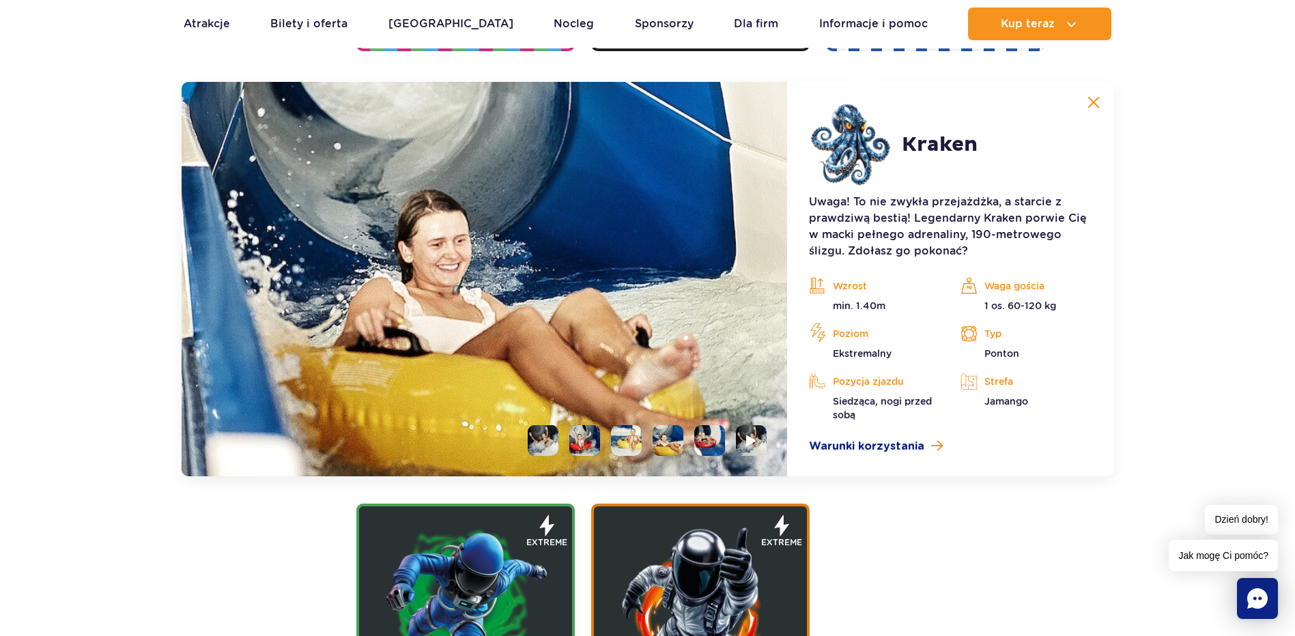
click at [689, 444] on ul at bounding box center [642, 440] width 250 height 31
click at [702, 444] on li at bounding box center [709, 440] width 31 height 31
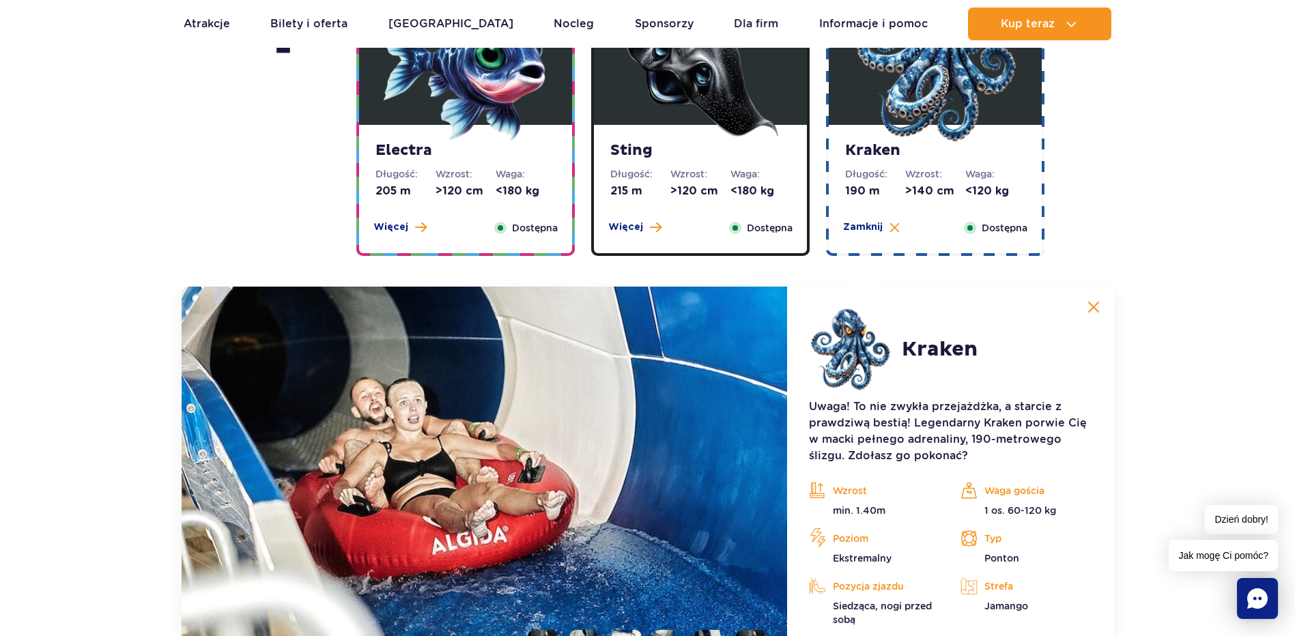
scroll to position [1117, 0]
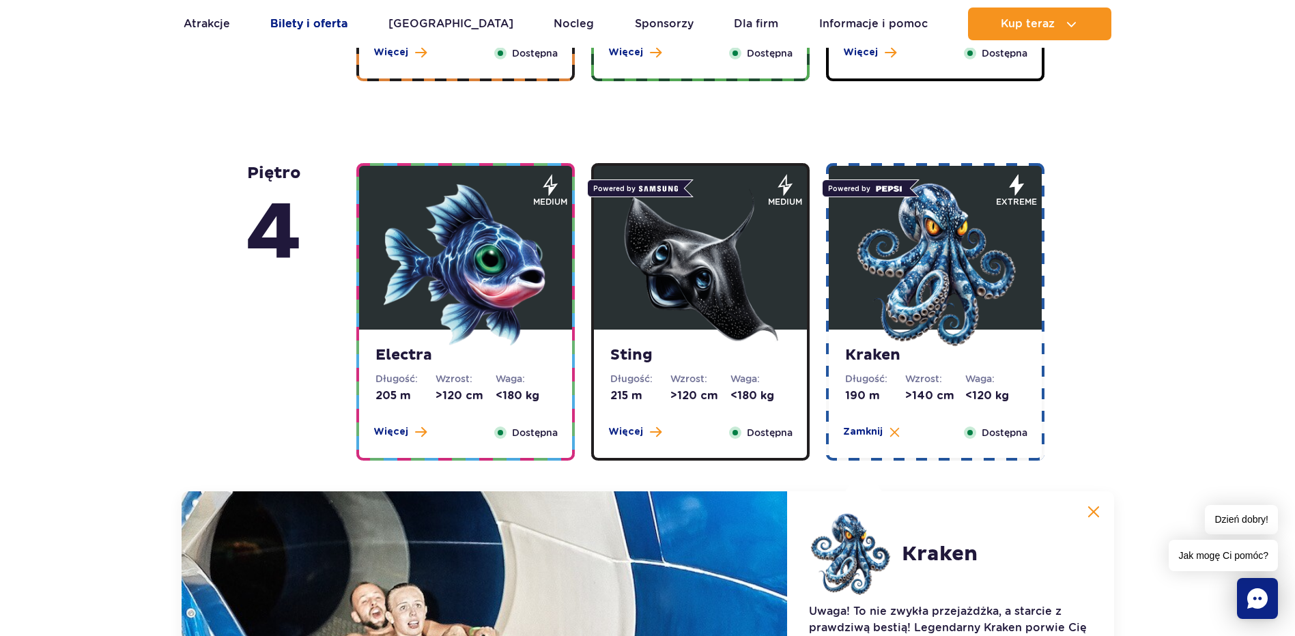
click at [304, 33] on link "Bilety i oferta" at bounding box center [308, 24] width 77 height 33
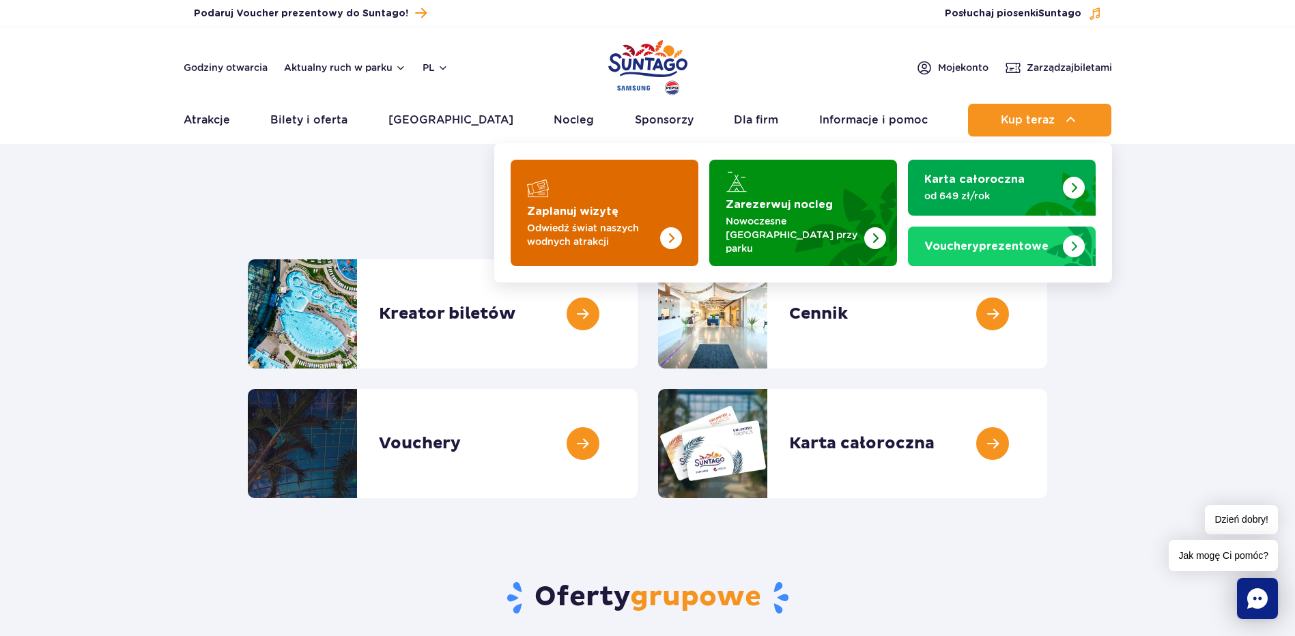
click at [624, 225] on p "Odwiedź świat naszych wodnych atrakcji" at bounding box center [593, 234] width 133 height 27
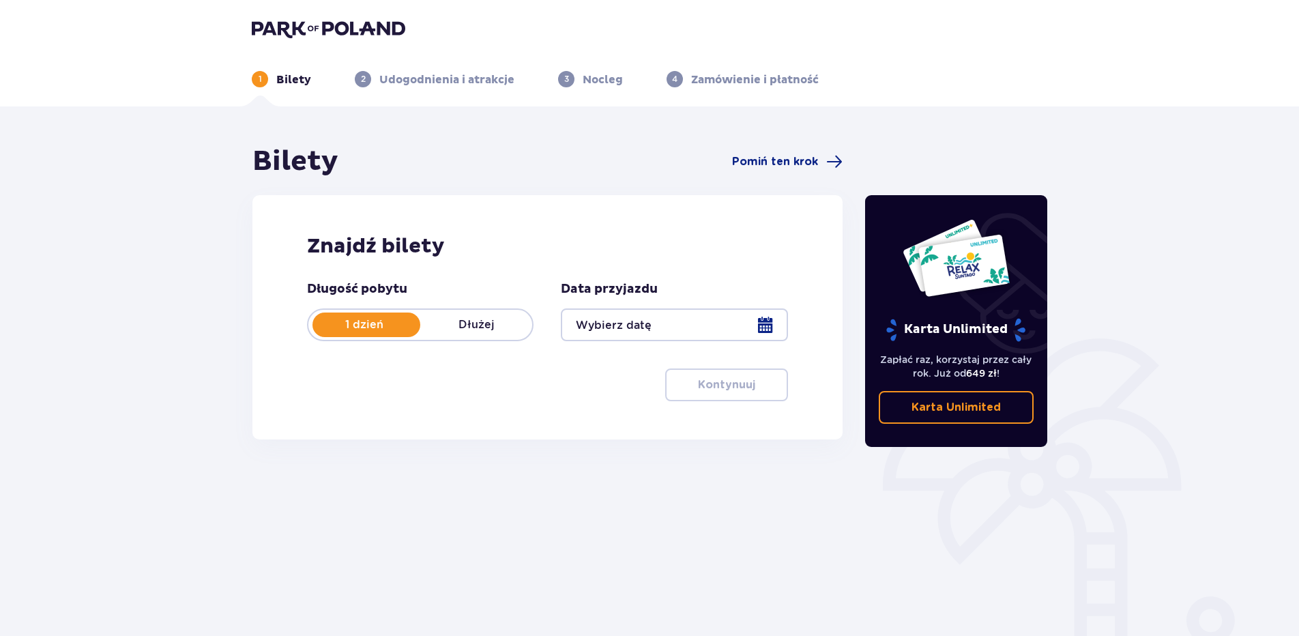
click at [504, 332] on p "Dłużej" at bounding box center [476, 324] width 112 height 15
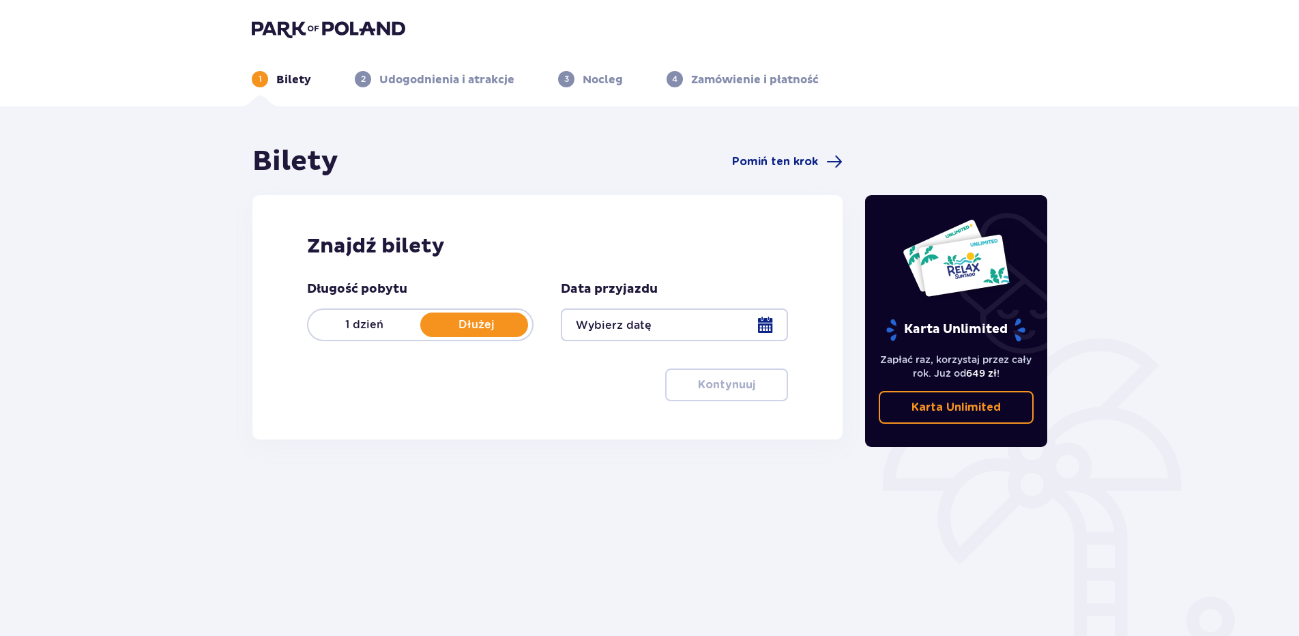
click at [343, 320] on p "1 dzień" at bounding box center [364, 324] width 112 height 15
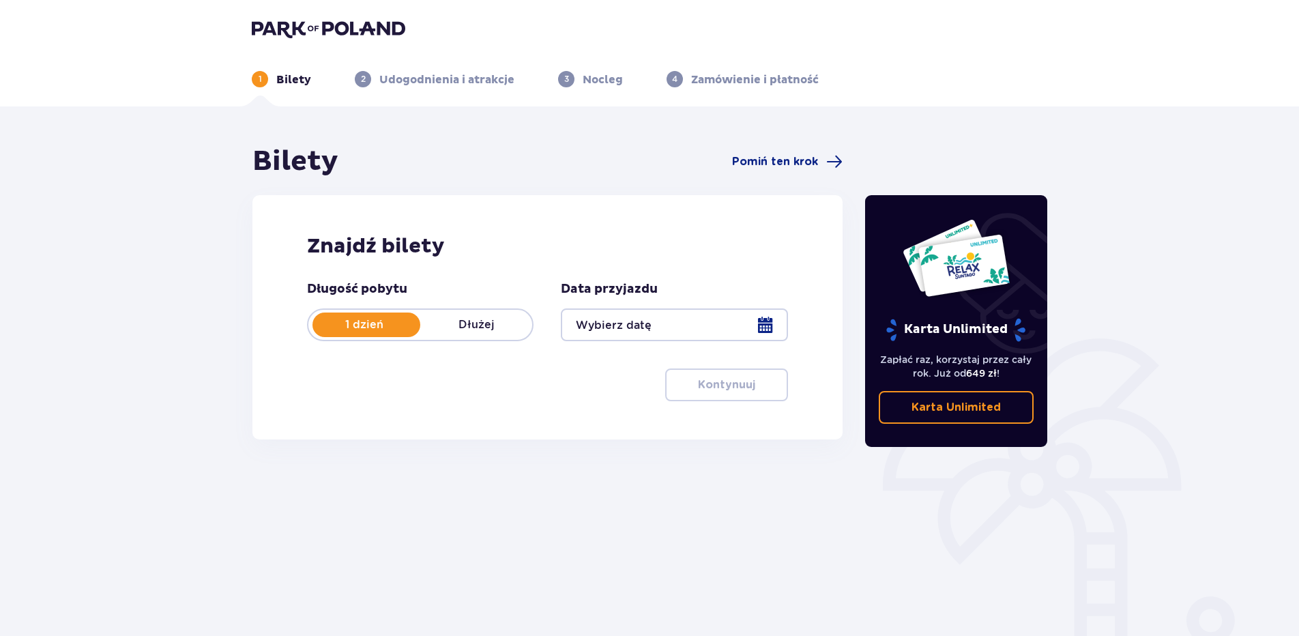
click at [469, 321] on p "Dłużej" at bounding box center [476, 324] width 112 height 15
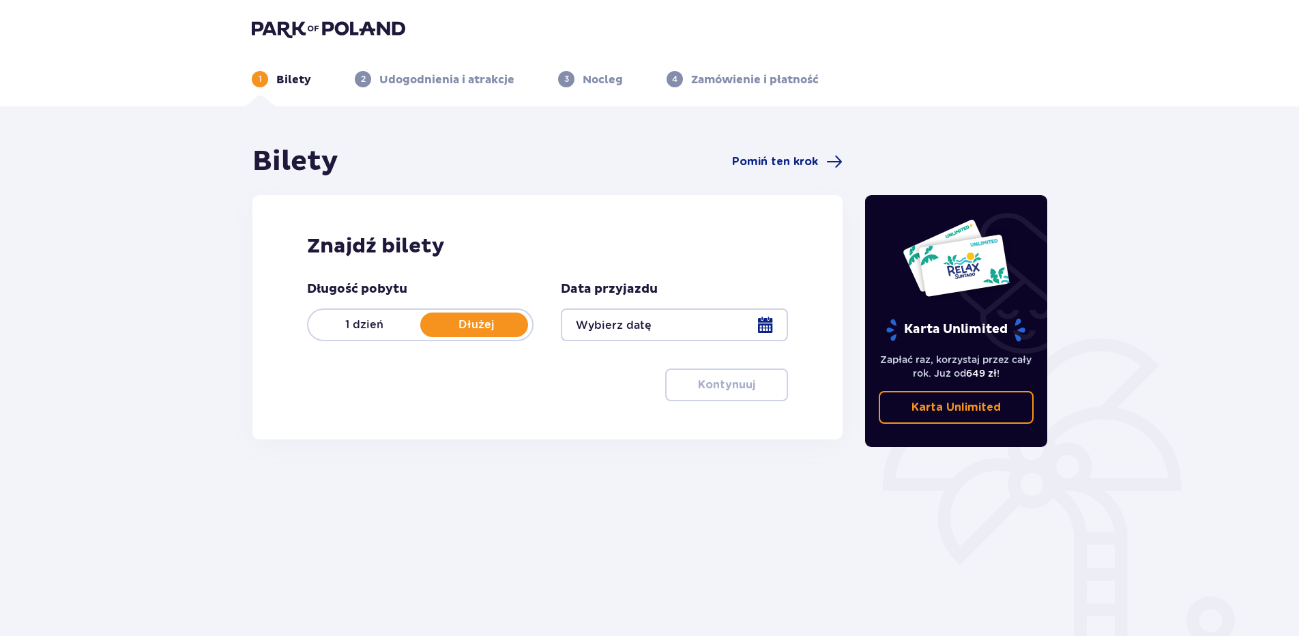
click at [752, 317] on div at bounding box center [674, 324] width 227 height 33
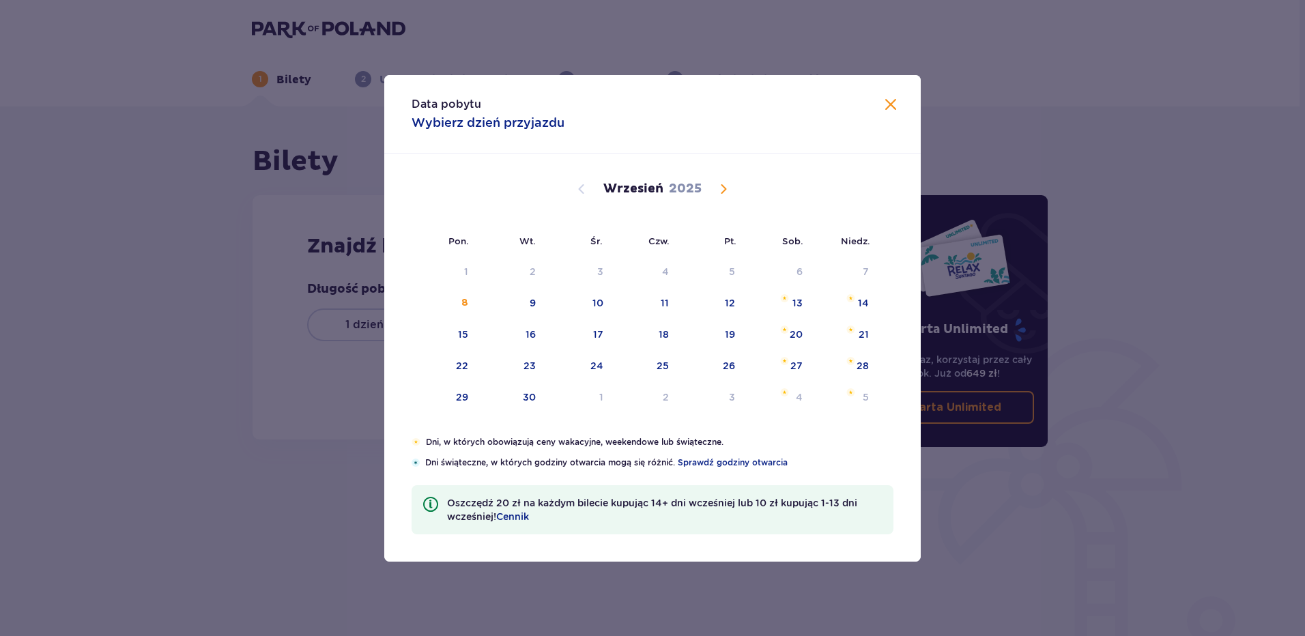
click at [717, 188] on span "Calendar" at bounding box center [723, 189] width 16 height 16
click at [785, 298] on img "Choose sobota, 11 października 2025 as your check-in date. It’s available." at bounding box center [785, 298] width 9 height 8
click at [854, 305] on div "12" at bounding box center [845, 304] width 66 height 30
type input "[DATE] - [DATE]"
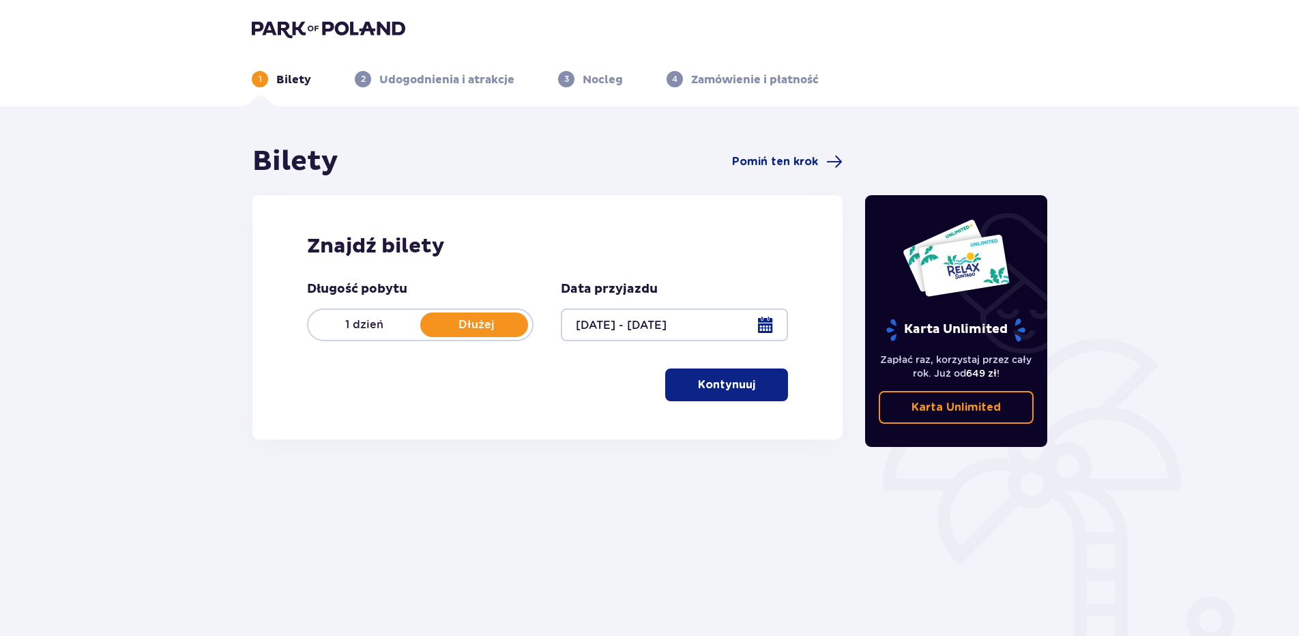
click at [386, 323] on p "1 dzień" at bounding box center [364, 324] width 112 height 15
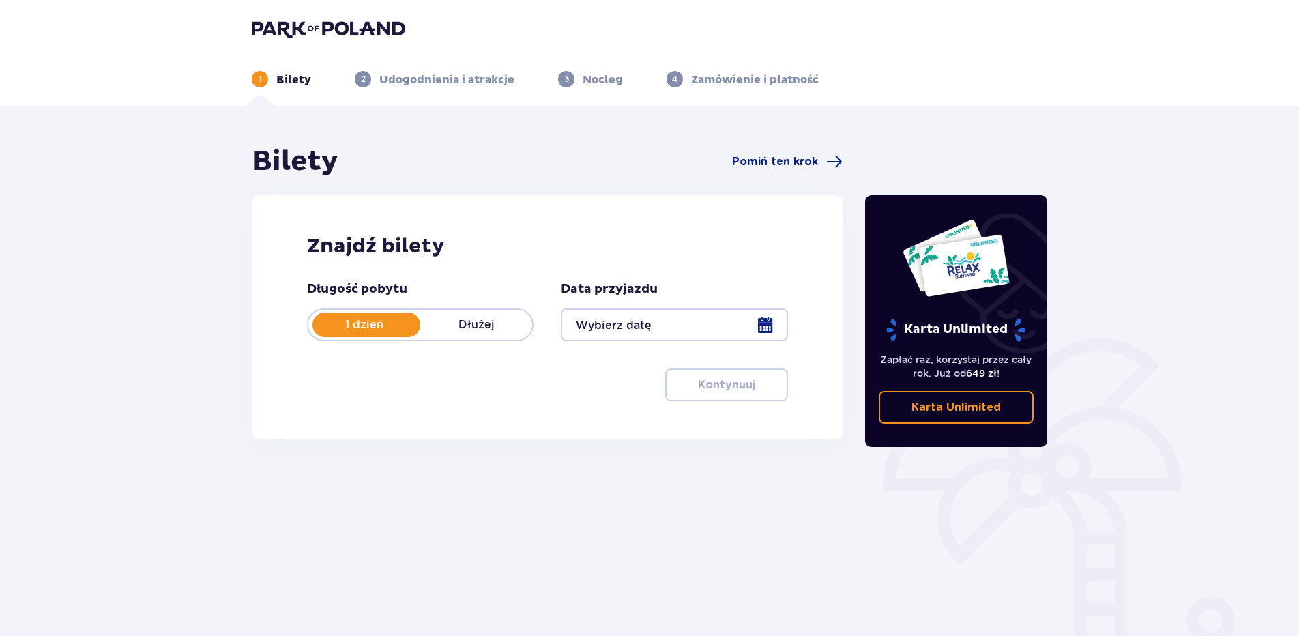
click at [642, 323] on div at bounding box center [674, 324] width 227 height 33
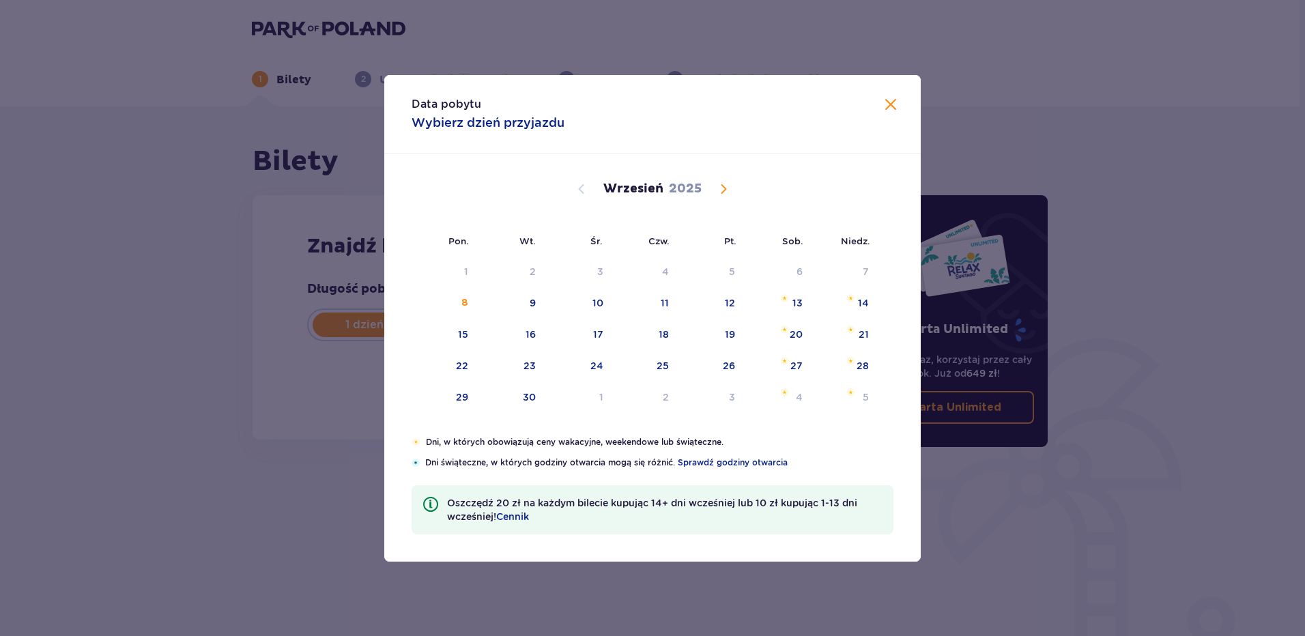
click at [721, 189] on span "Calendar" at bounding box center [723, 189] width 16 height 16
click at [852, 303] on div "12" at bounding box center [845, 304] width 66 height 30
type input "[DATE]"
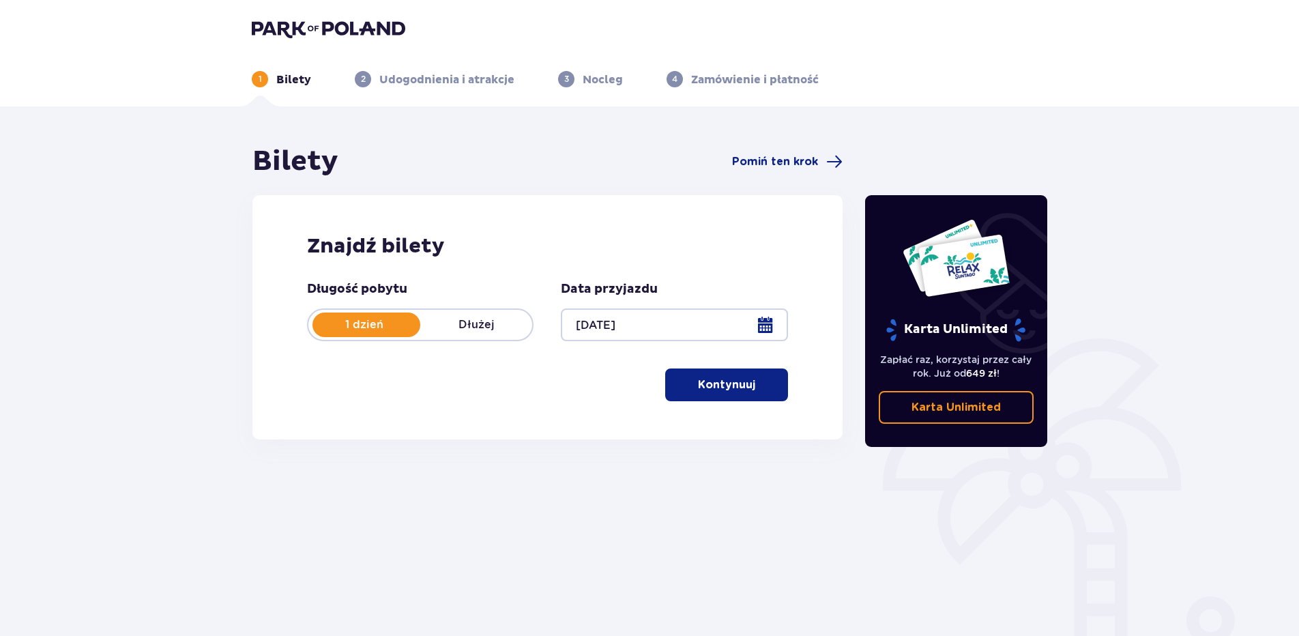
click at [728, 379] on p "Kontynuuj" at bounding box center [726, 384] width 57 height 15
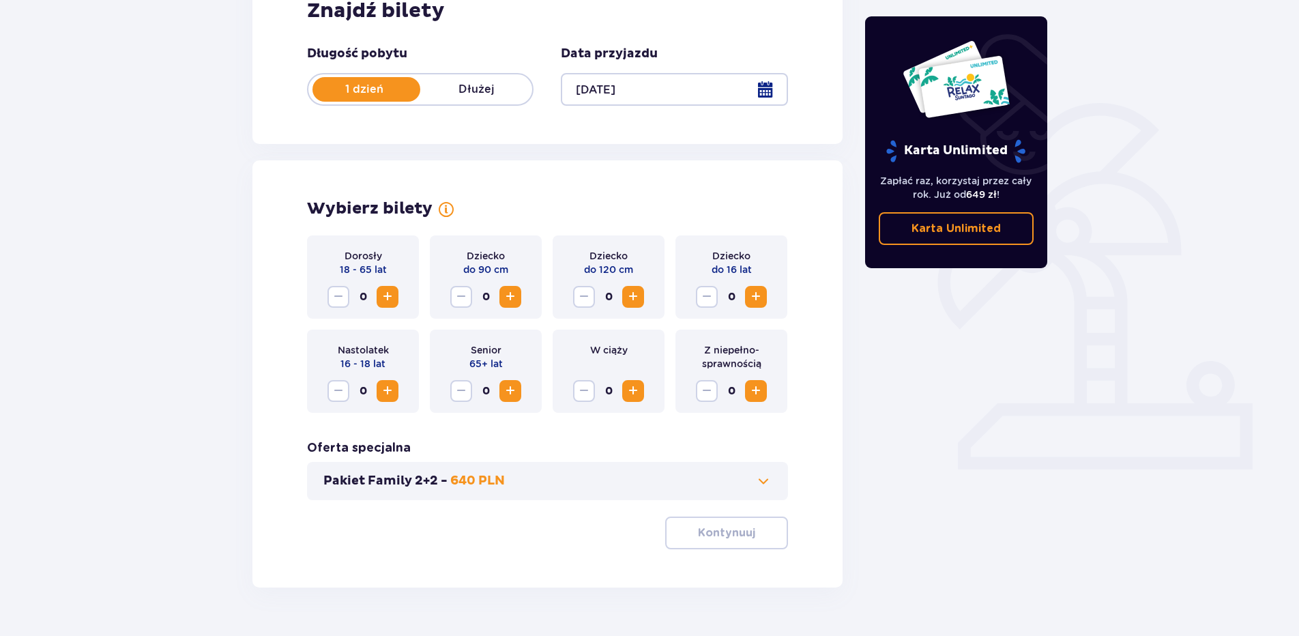
scroll to position [269, 0]
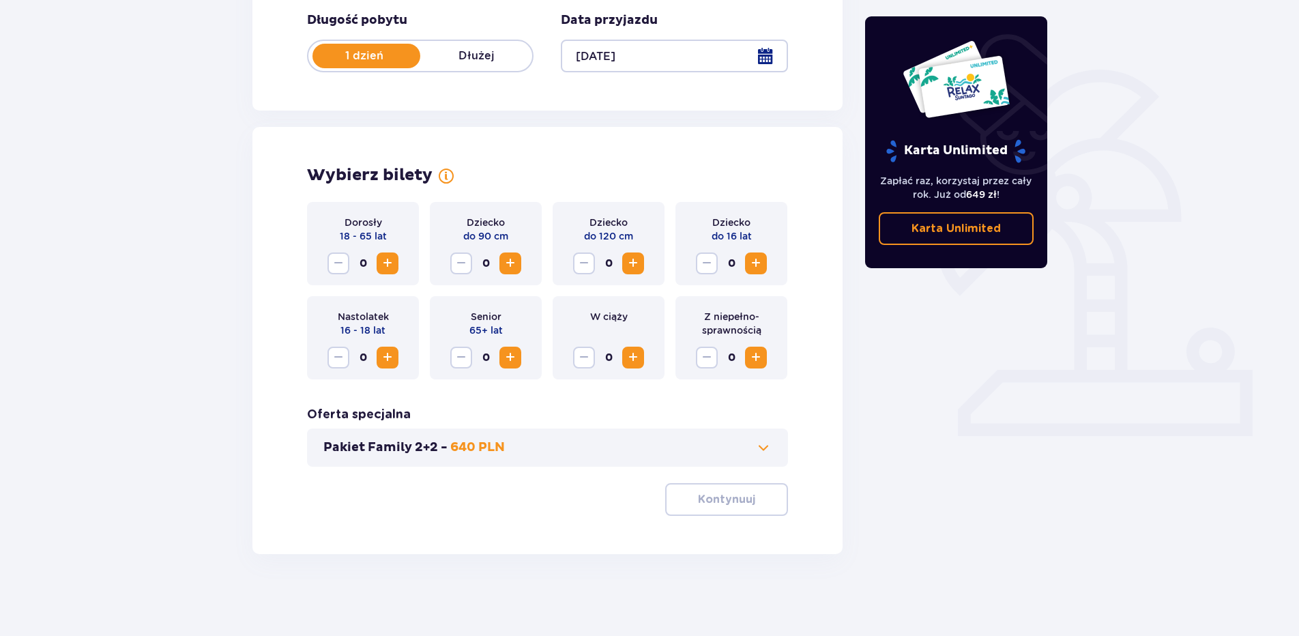
click at [386, 261] on span "Increase" at bounding box center [387, 263] width 16 height 16
click at [626, 270] on span "Increase" at bounding box center [633, 263] width 16 height 16
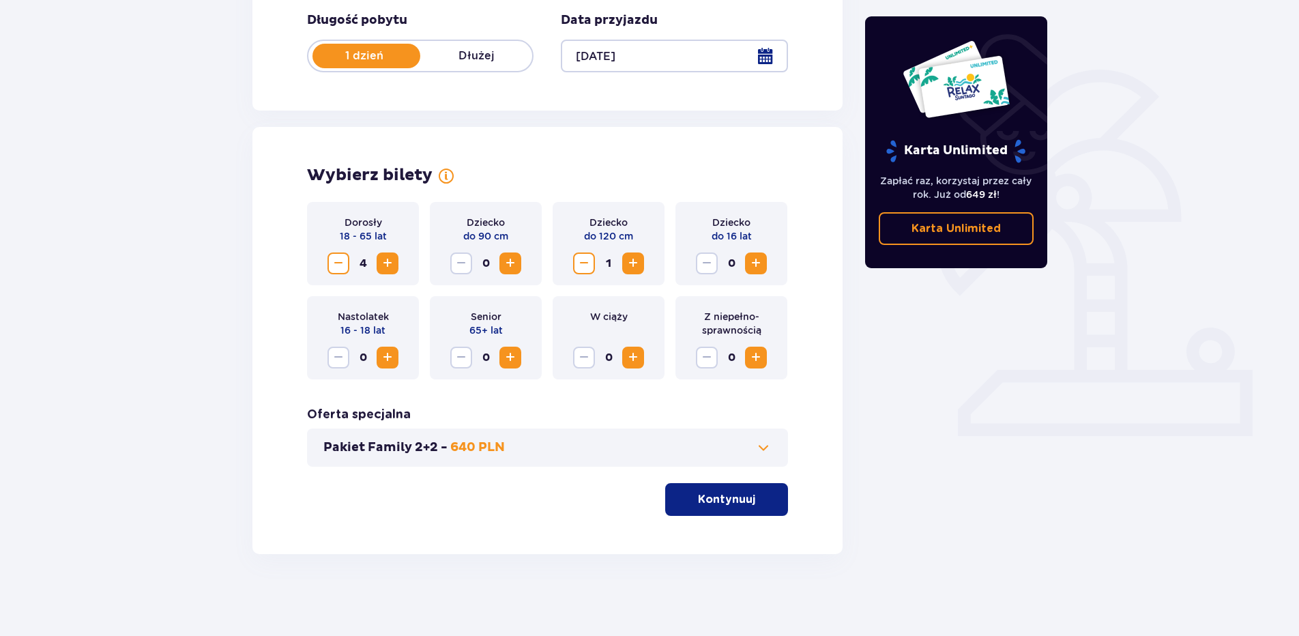
click at [487, 450] on p "640 PLN" at bounding box center [477, 447] width 55 height 16
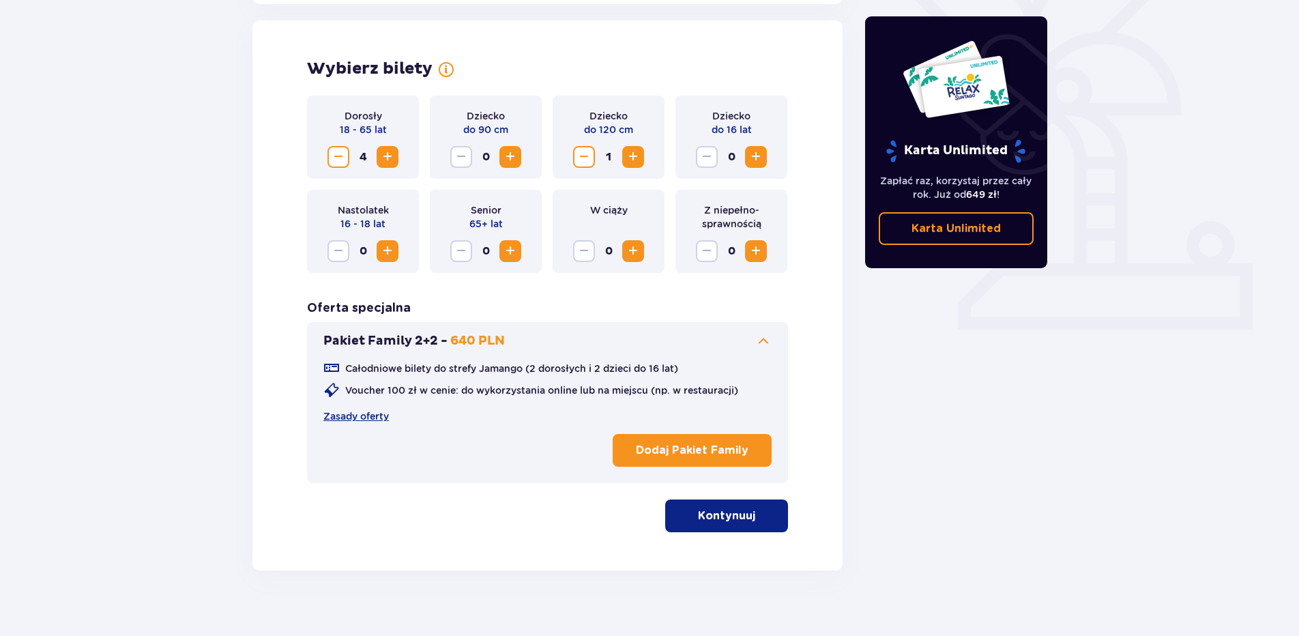
scroll to position [379, 0]
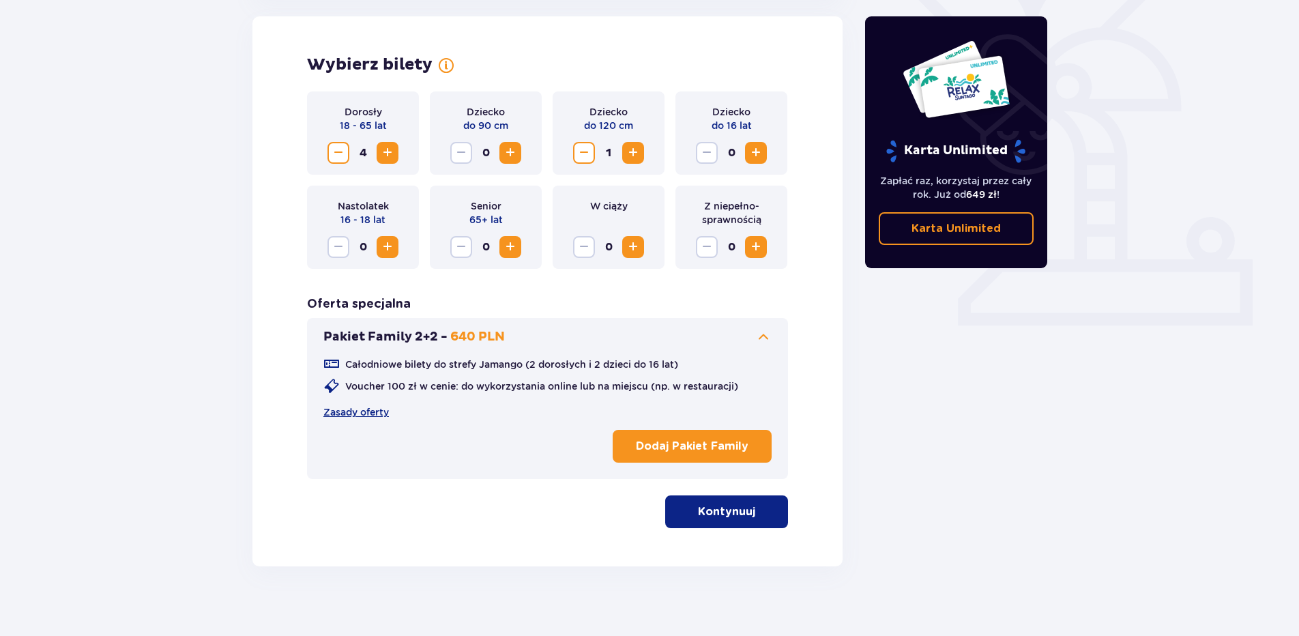
click at [684, 504] on button "Kontynuuj" at bounding box center [726, 511] width 123 height 33
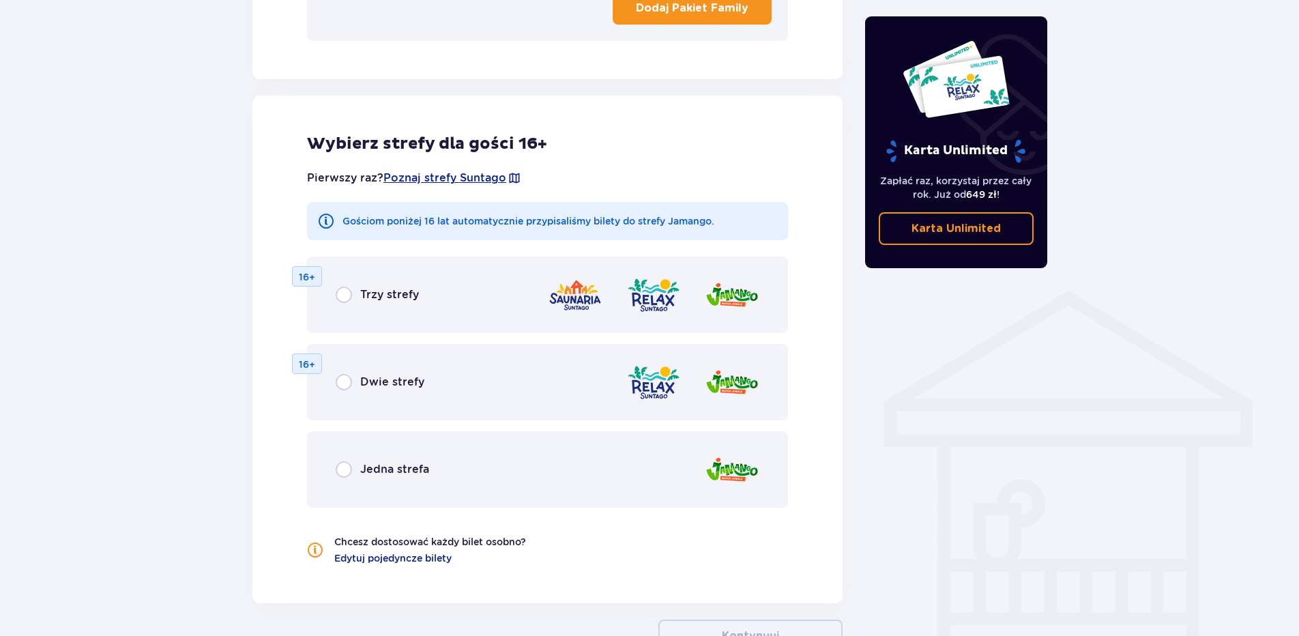
scroll to position [880, 0]
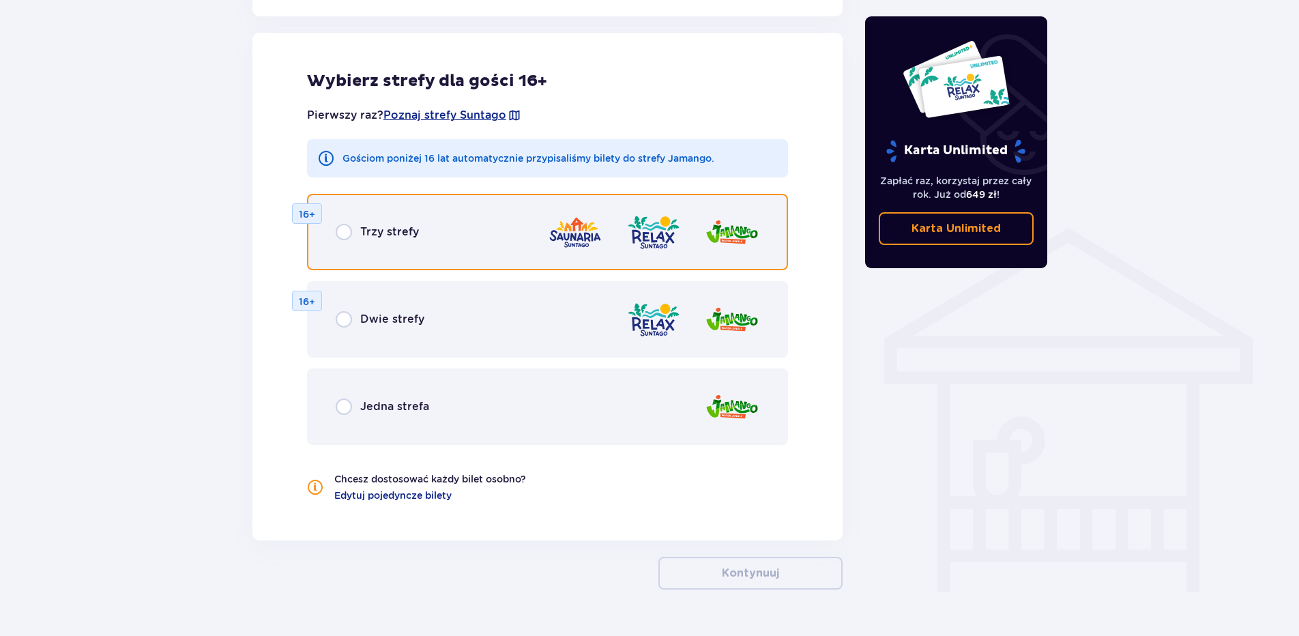
click at [349, 233] on input "radio" at bounding box center [344, 232] width 16 height 16
radio input "true"
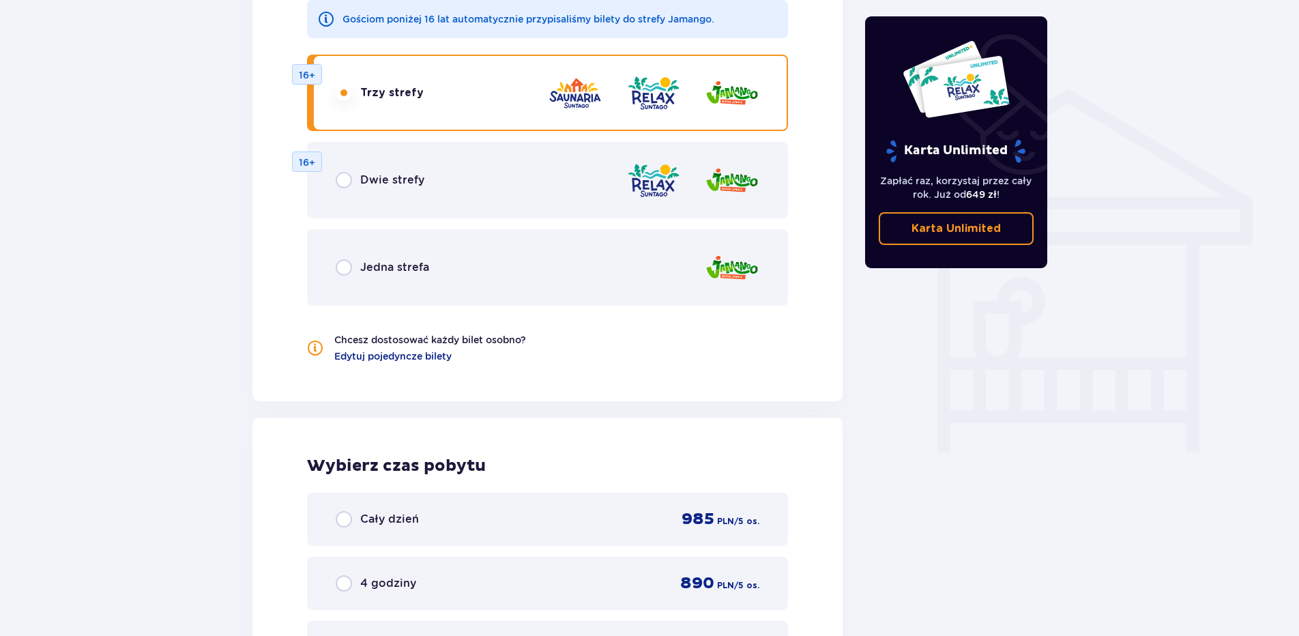
click at [358, 179] on div "Dwie strefy" at bounding box center [380, 180] width 89 height 16
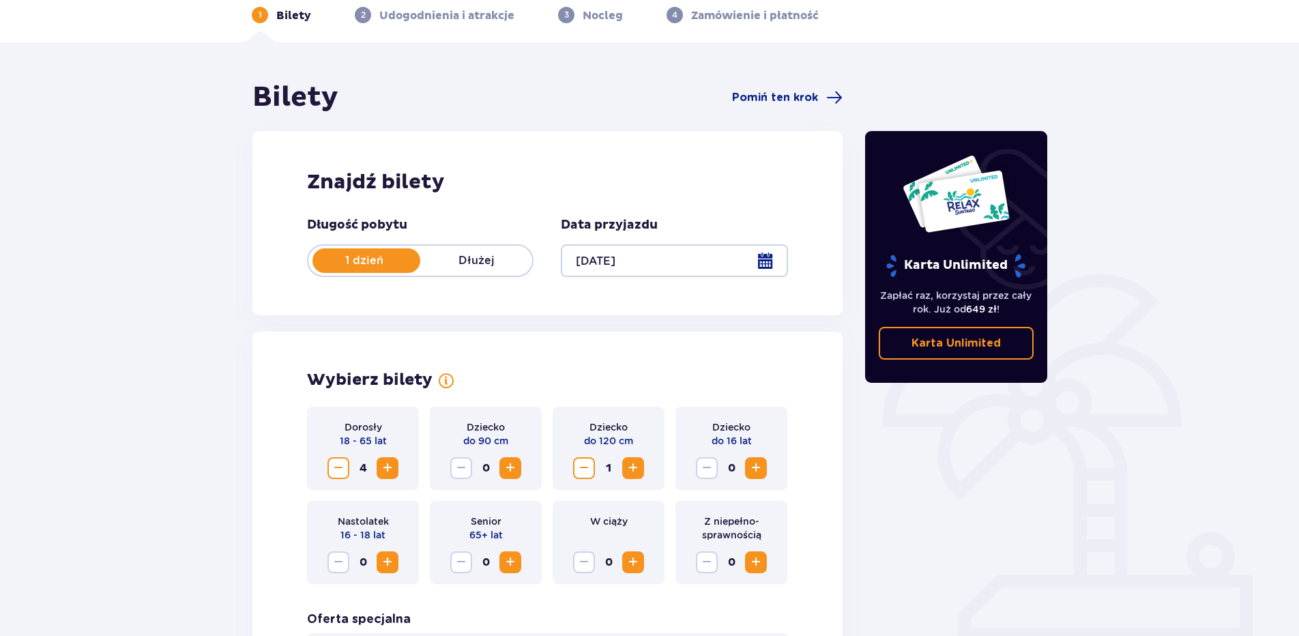
scroll to position [0, 0]
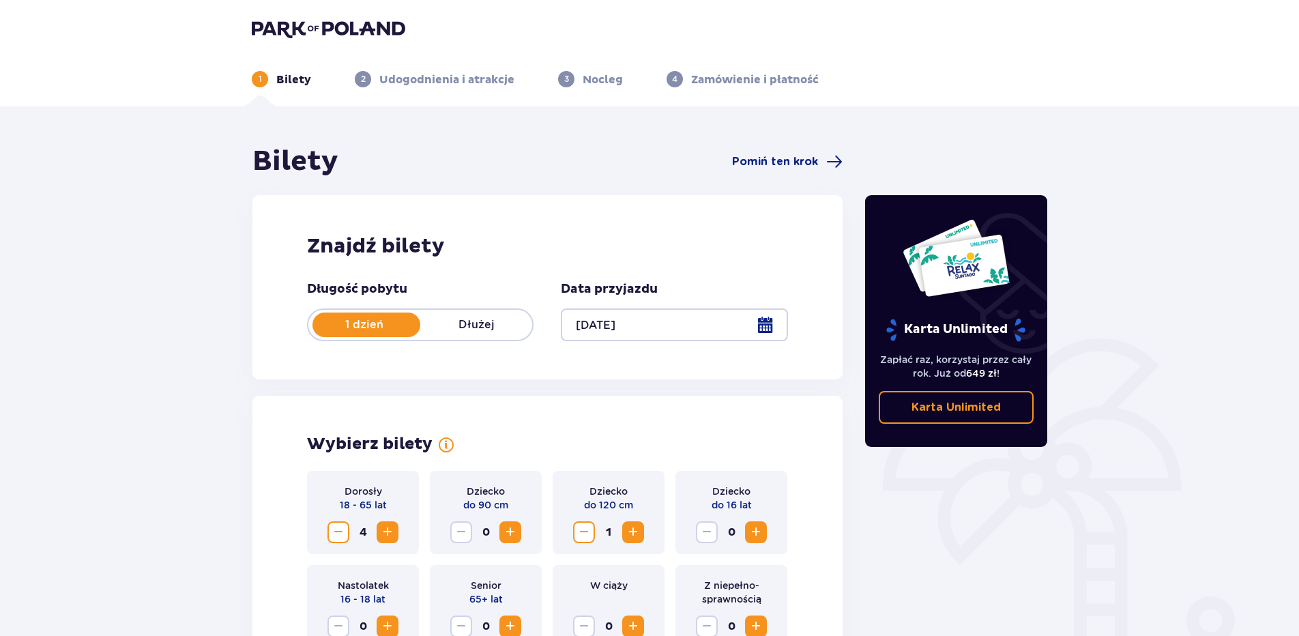
click at [590, 64] on div "1 Bilety 2 Udogodnienia i atrakcje 3 Nocleg 4 Zamówienie i płatność" at bounding box center [650, 62] width 818 height 49
